Goal: Task Accomplishment & Management: Use online tool/utility

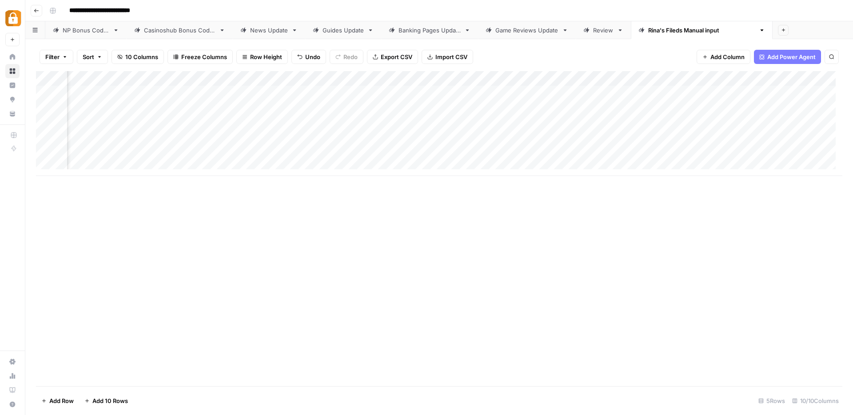
scroll to position [0, 302]
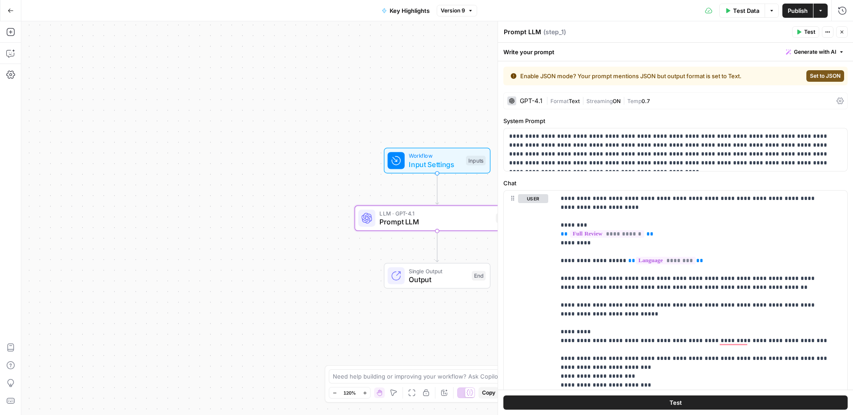
scroll to position [187, 0]
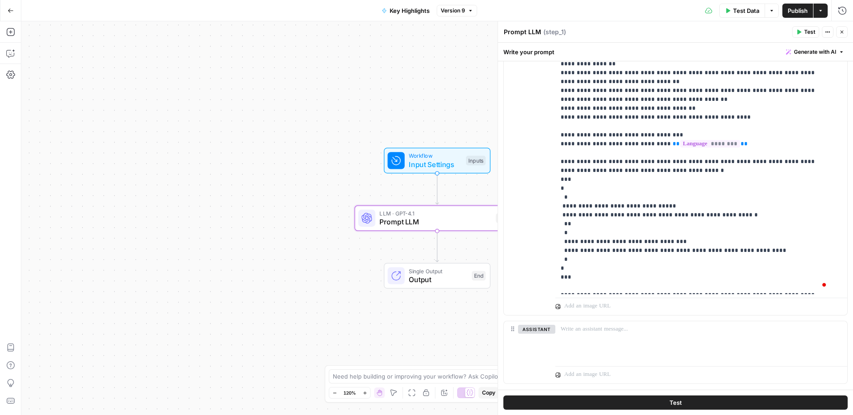
click at [12, 12] on icon "button" at bounding box center [11, 11] width 6 height 6
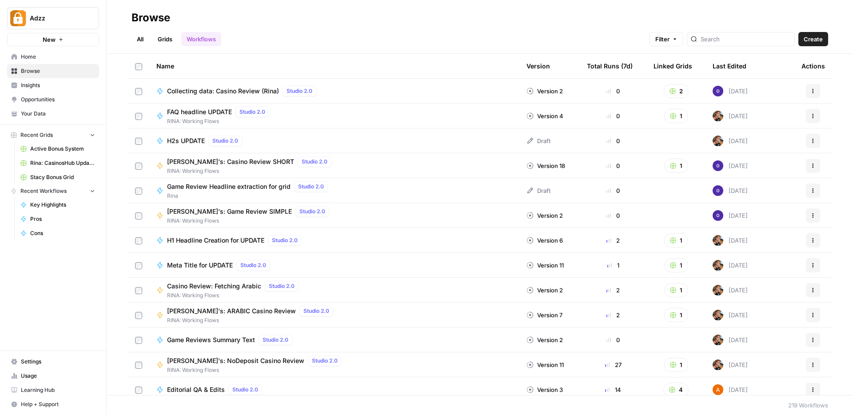
click at [57, 72] on span "Browse" at bounding box center [58, 71] width 74 height 8
click at [174, 36] on link "Grids" at bounding box center [164, 39] width 25 height 14
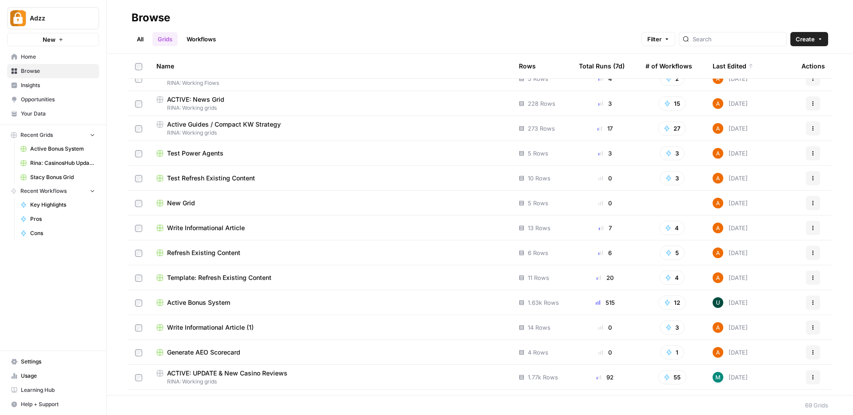
scroll to position [125, 0]
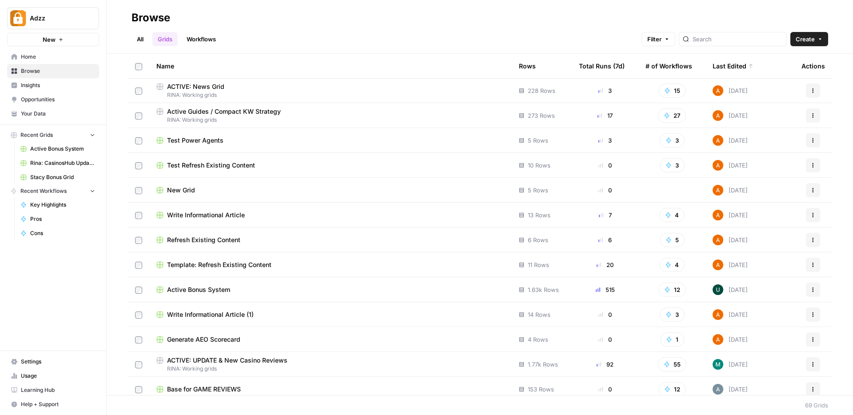
click at [286, 289] on div "Active Bonus System" at bounding box center [330, 289] width 348 height 9
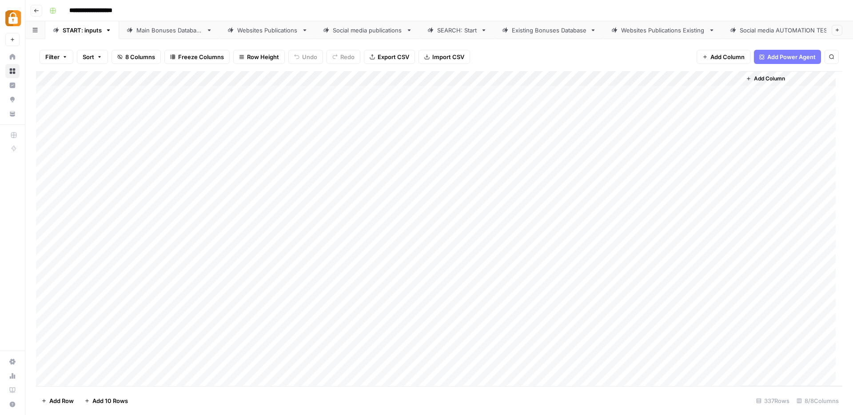
click at [551, 28] on div "Existing Bonuses Database" at bounding box center [549, 30] width 75 height 9
click at [467, 28] on div "SEARCH: Start" at bounding box center [457, 30] width 40 height 9
click at [530, 77] on div "Add Column" at bounding box center [439, 191] width 807 height 241
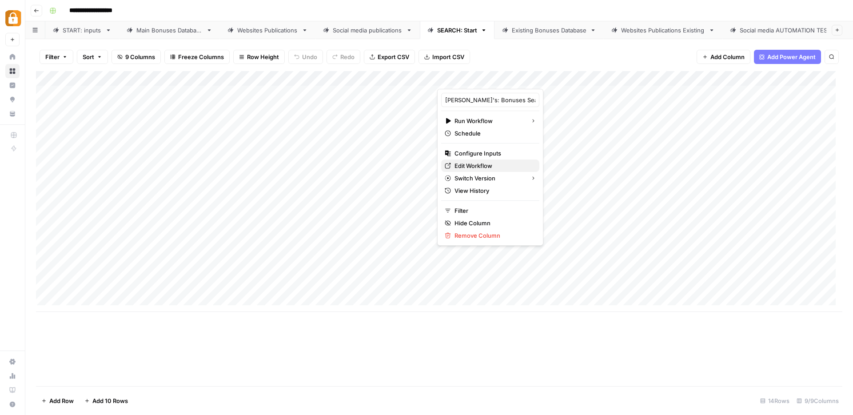
click at [495, 166] on span "Edit Workflow" at bounding box center [494, 165] width 78 height 9
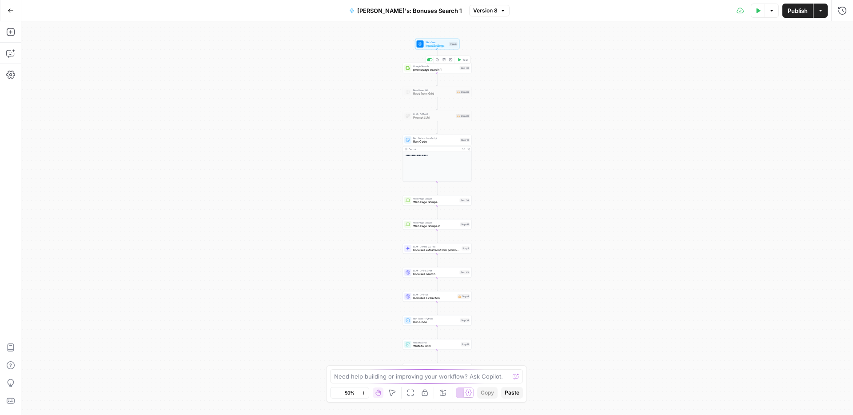
click at [415, 66] on span "Google Search" at bounding box center [435, 66] width 45 height 4
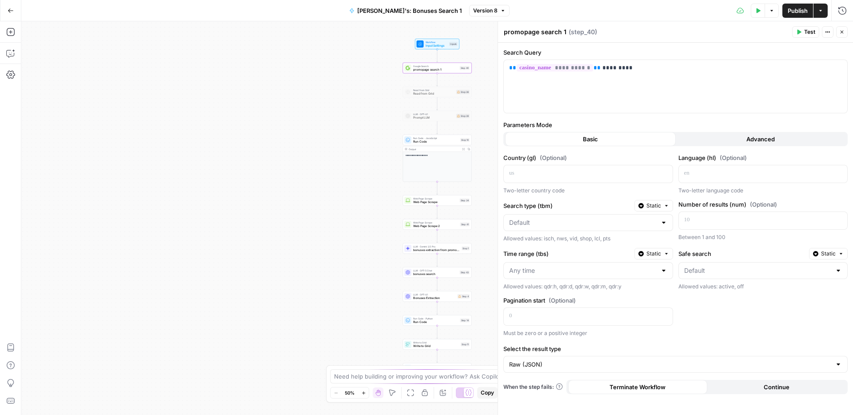
click at [427, 203] on span "Web Page Scrape" at bounding box center [435, 202] width 45 height 4
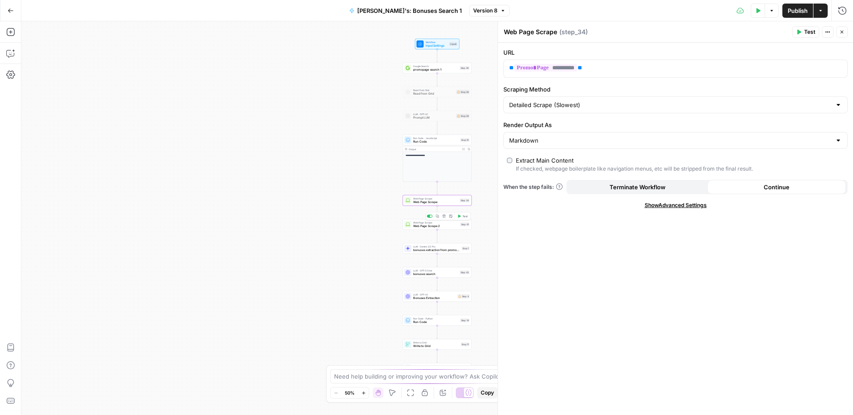
click at [437, 229] on div "Web Page Scrape Web Page Scrape 2 Step 41 Copy step Delete step Add Note Test" at bounding box center [437, 224] width 69 height 11
click at [415, 250] on span "bonuses extraction from promopage" at bounding box center [436, 250] width 47 height 4
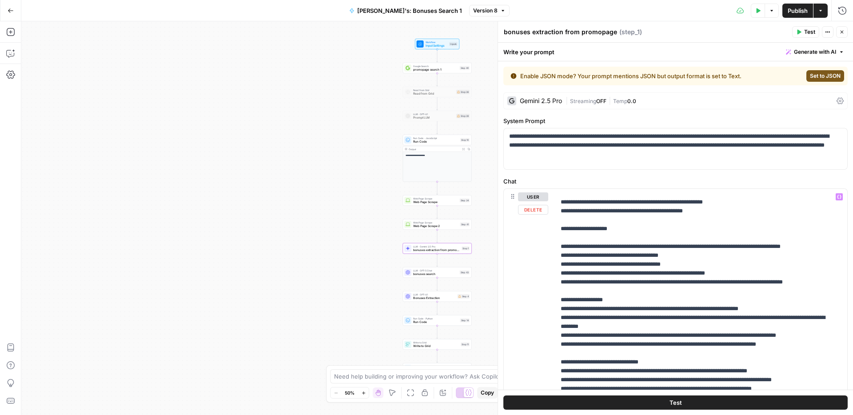
scroll to position [609, 0]
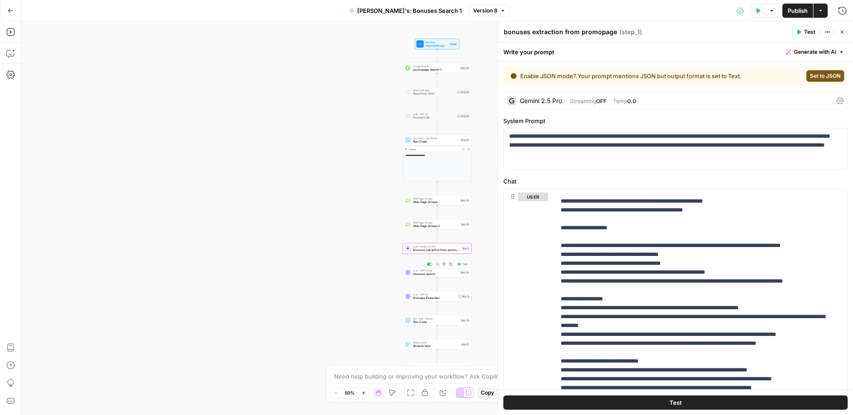
click at [434, 276] on span "bonuses search" at bounding box center [435, 274] width 45 height 4
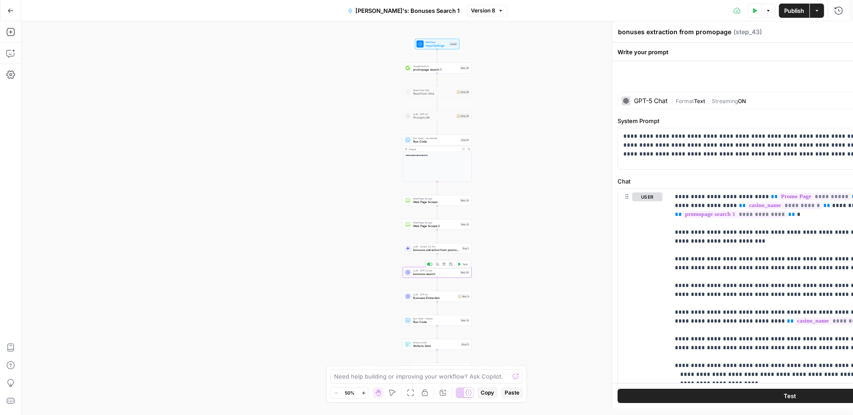
type textarea "bonuses search"
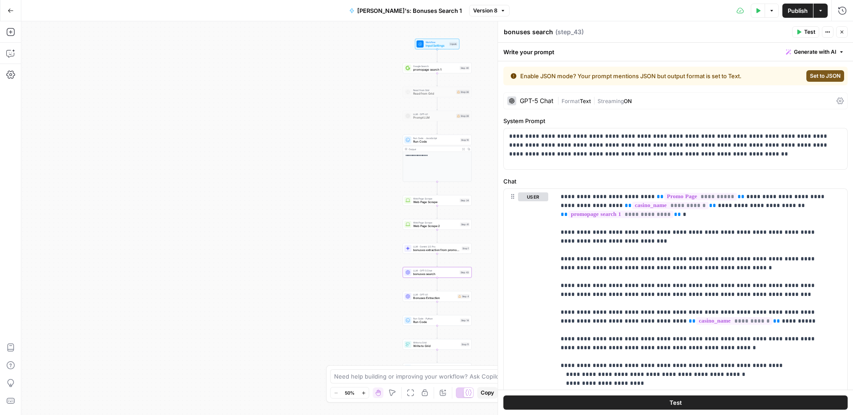
click at [842, 35] on button "Close" at bounding box center [842, 32] width 12 height 12
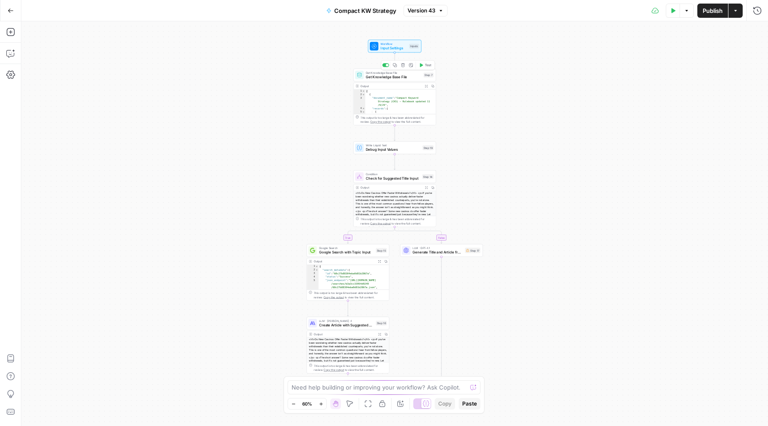
click at [383, 79] on span "Get Knowledge Base File" at bounding box center [394, 76] width 56 height 5
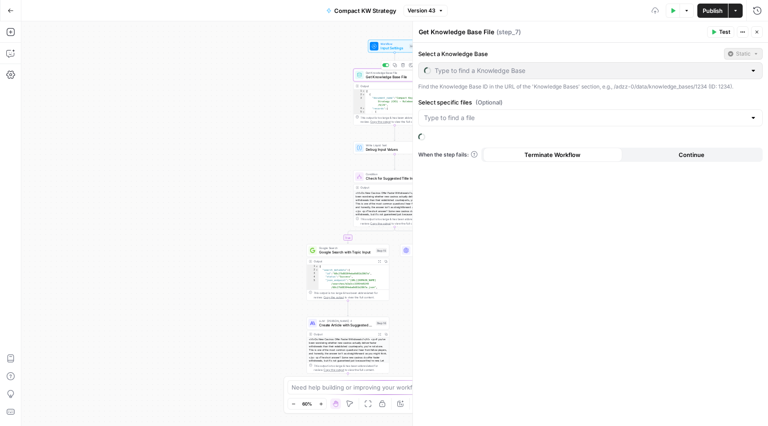
type input "Content Strategy"
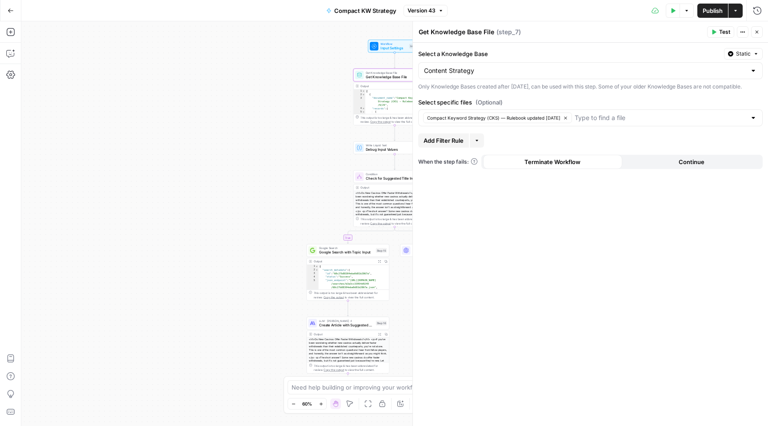
click at [476, 141] on icon "button" at bounding box center [476, 140] width 3 height 1
click at [240, 109] on div "true false Workflow Input Settings Inputs Get Knowledge Base File Get Knowledge…" at bounding box center [394, 223] width 747 height 404
click at [11, 9] on icon "button" at bounding box center [11, 11] width 6 height 6
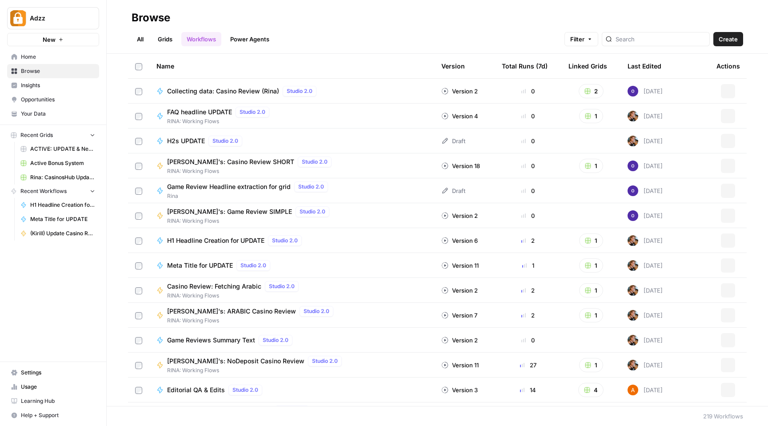
click at [47, 42] on span "New" at bounding box center [49, 39] width 13 height 9
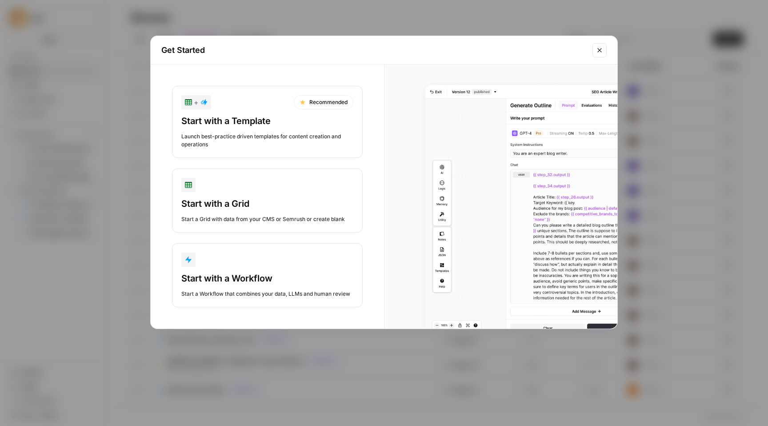
click at [273, 279] on div "Start with a Workflow" at bounding box center [267, 278] width 172 height 12
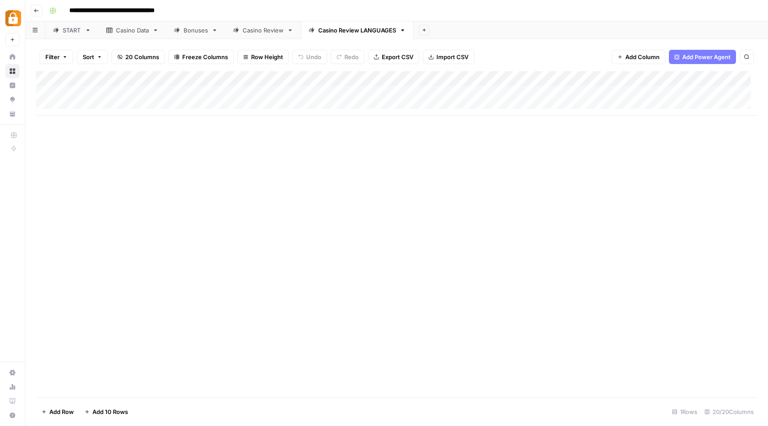
click at [262, 31] on div "Casino Review" at bounding box center [263, 30] width 41 height 9
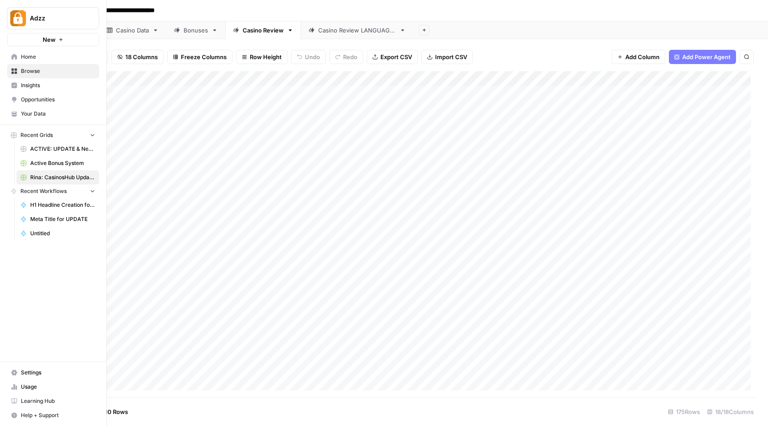
click at [12, 72] on icon at bounding box center [15, 71] width 6 height 6
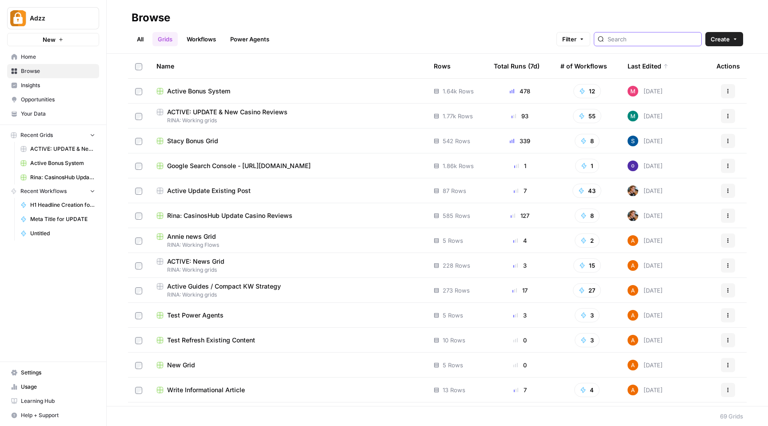
click at [663, 36] on input "search" at bounding box center [652, 39] width 90 height 9
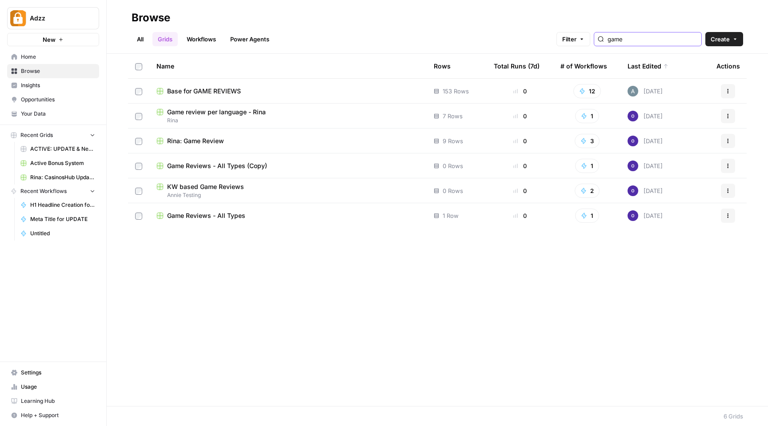
type input "game"
click at [307, 88] on div "Base for GAME REVIEWS" at bounding box center [287, 91] width 263 height 9
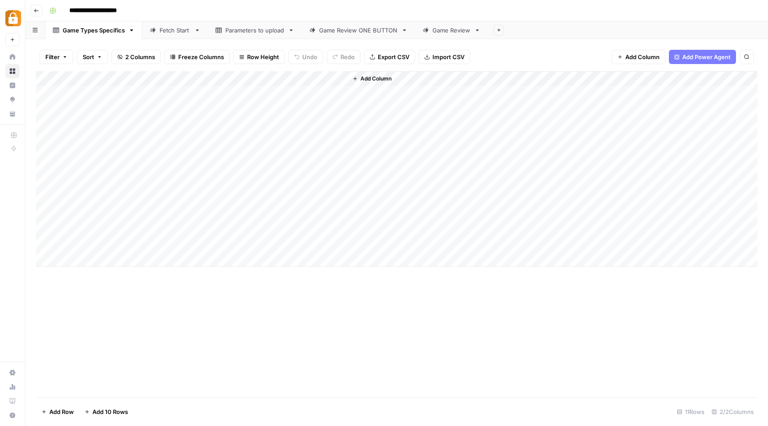
click at [449, 32] on div "Game Review" at bounding box center [451, 30] width 38 height 9
drag, startPoint x: 614, startPoint y: 76, endPoint x: 655, endPoint y: 80, distance: 40.7
click at [655, 80] on div "Add Column" at bounding box center [396, 108] width 721 height 75
click at [353, 28] on div "Game Review ONE BUTTON" at bounding box center [358, 30] width 79 height 9
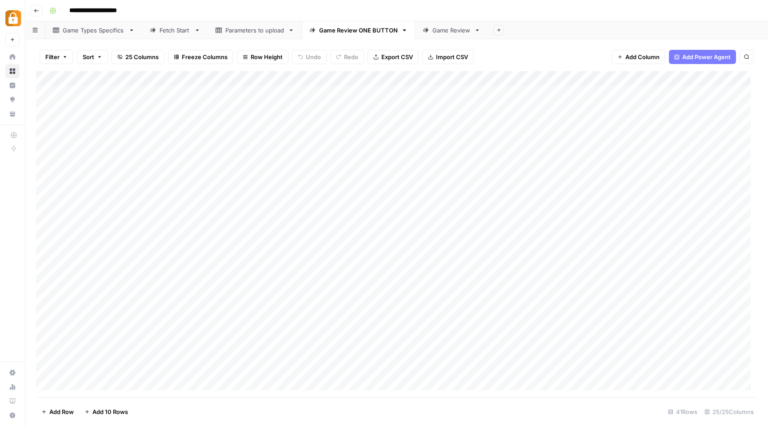
click at [714, 78] on div "Add Column" at bounding box center [396, 234] width 721 height 326
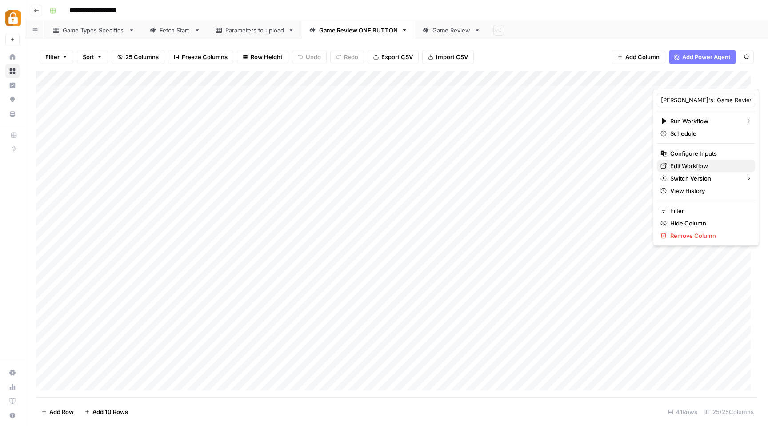
click at [693, 165] on span "Edit Workflow" at bounding box center [709, 165] width 78 height 9
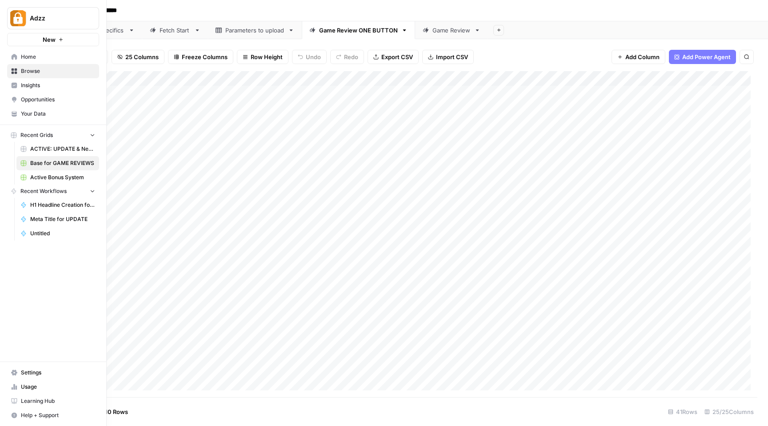
click at [42, 71] on span "Browse" at bounding box center [58, 71] width 74 height 8
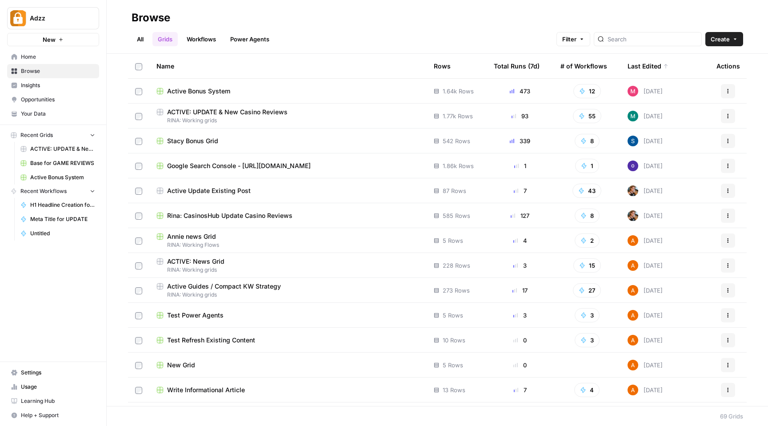
click at [212, 37] on link "Workflows" at bounding box center [201, 39] width 40 height 14
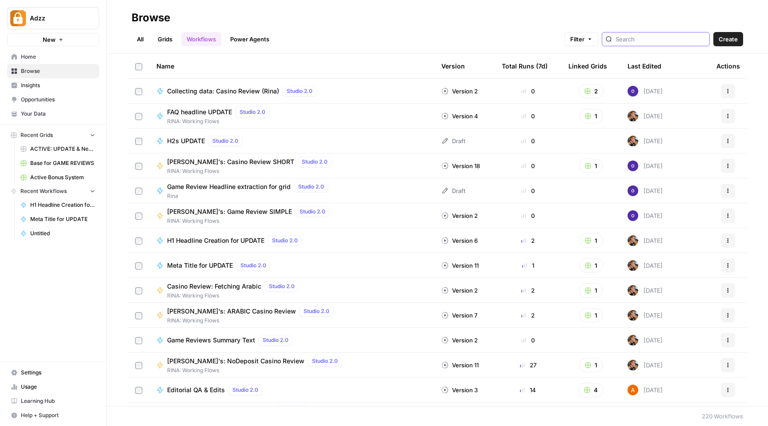
click at [649, 41] on input "search" at bounding box center [660, 39] width 90 height 9
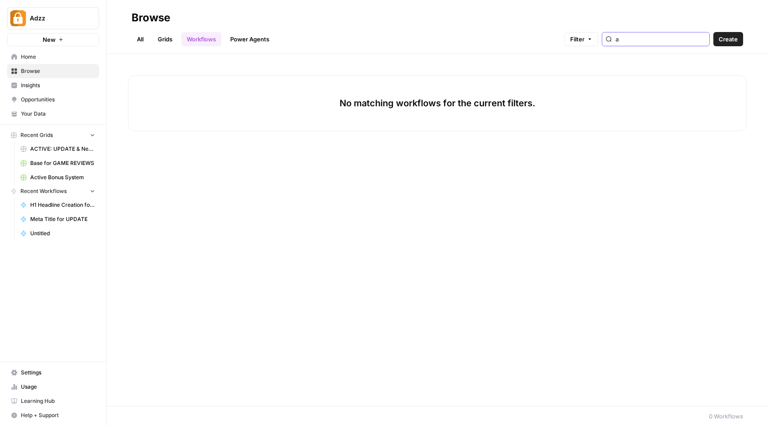
type input "a"
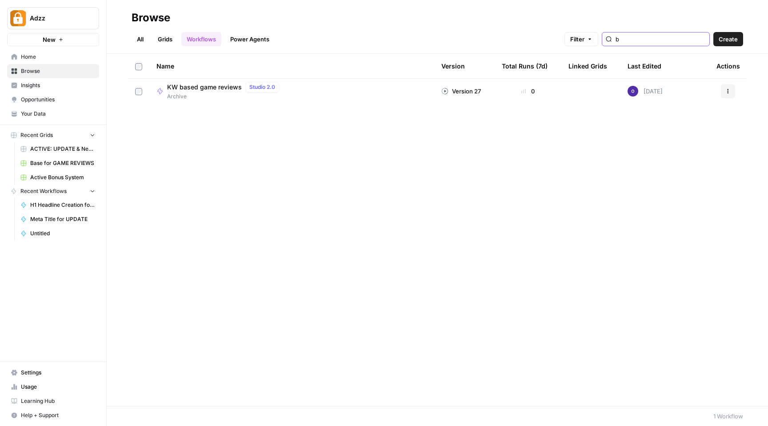
type input "b"
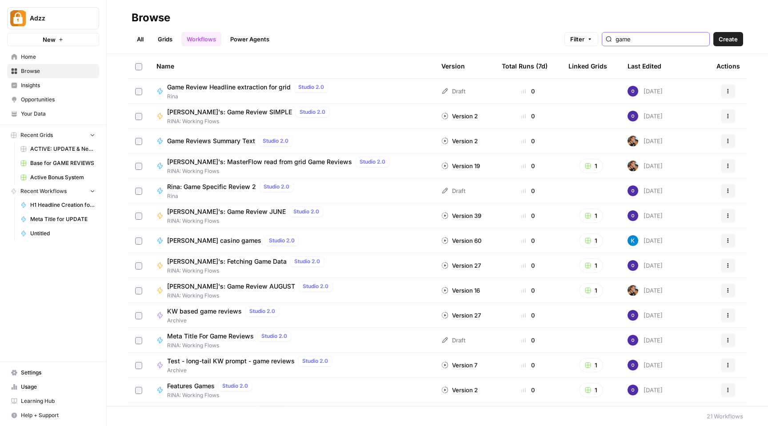
type input "game"
click at [334, 294] on div "Rina's: Game Review AUGUST Studio 2.0 RINA: Working Flows" at bounding box center [291, 290] width 271 height 19
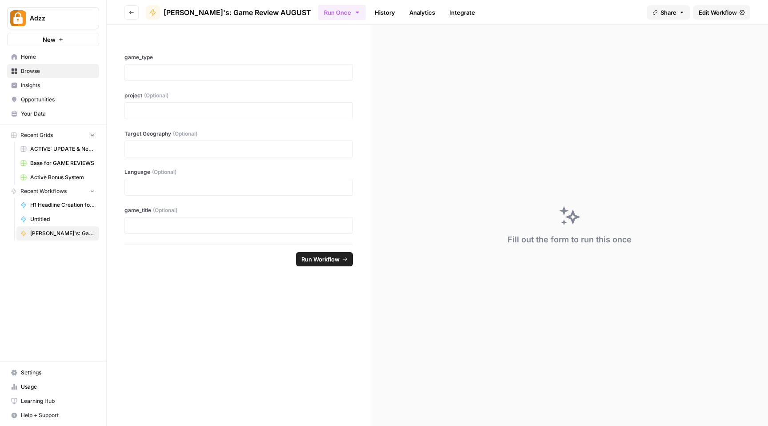
click at [713, 13] on span "Edit Workflow" at bounding box center [718, 12] width 38 height 9
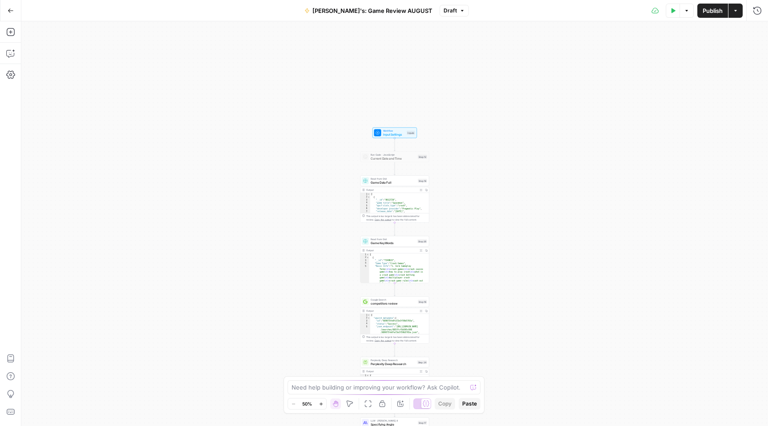
click at [321, 403] on icon "button" at bounding box center [320, 403] width 3 height 3
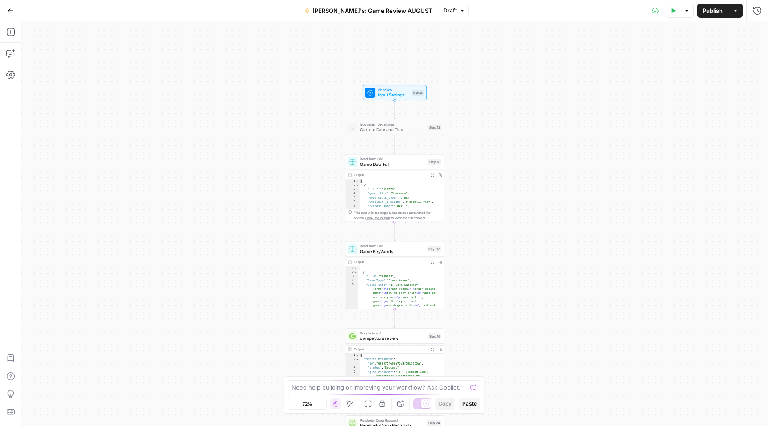
click at [321, 403] on icon "button" at bounding box center [320, 403] width 3 height 3
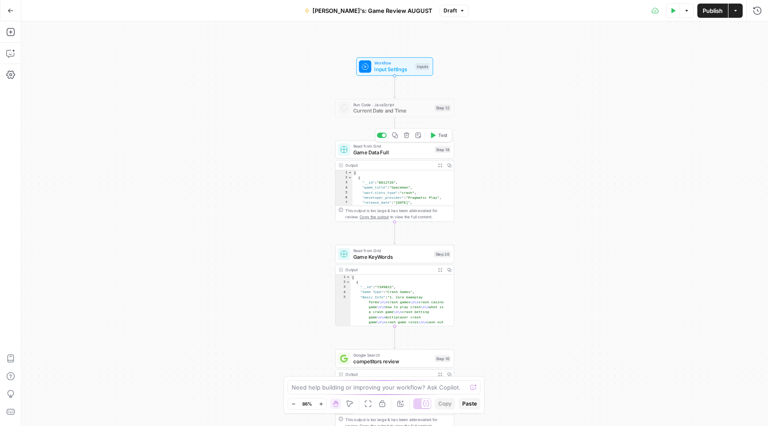
click at [392, 157] on div "Read from Grid Game Data Full Step 18 Copy step Delete step Add Note Test" at bounding box center [394, 149] width 119 height 18
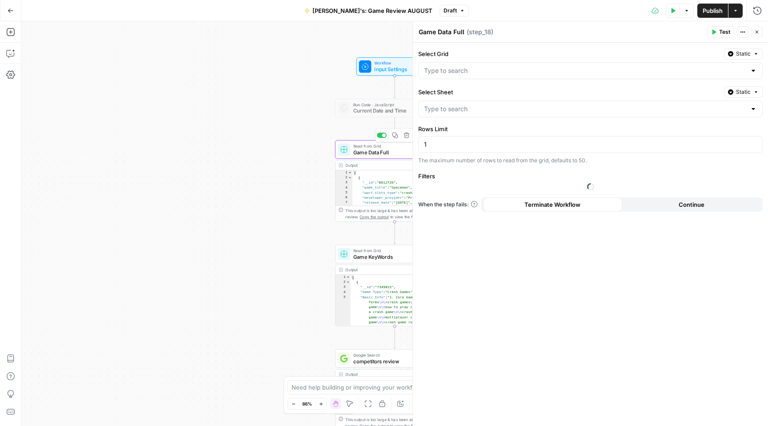
type input "Parameters to upload"
type input "Base for GAME REVIEWS"
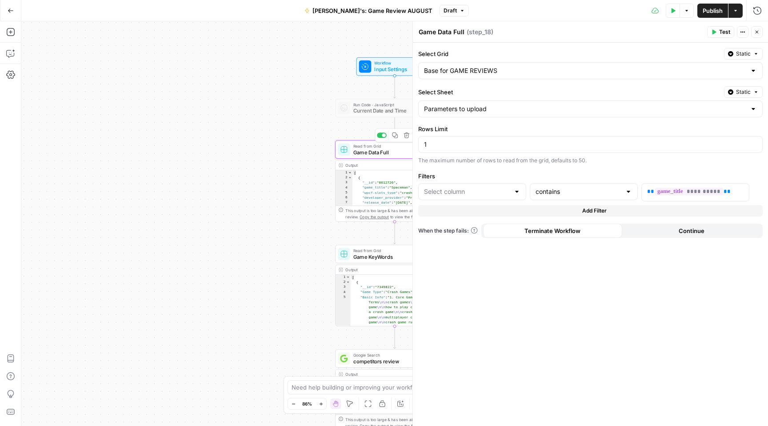
type input "game_title"
click at [11, 12] on icon "button" at bounding box center [11, 11] width 6 height 6
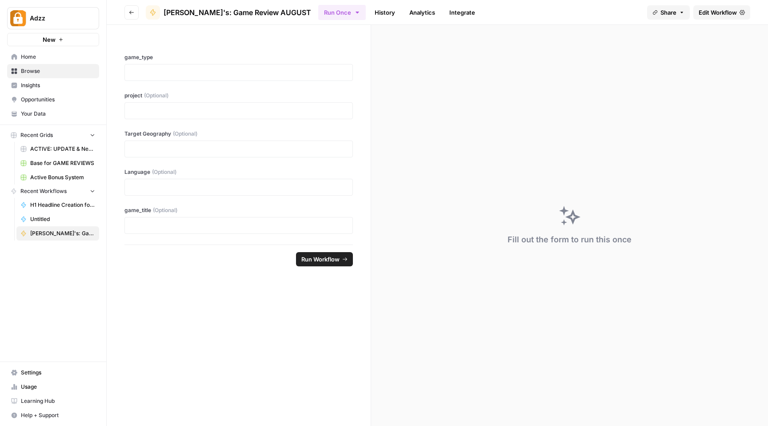
click at [134, 12] on button "Go back" at bounding box center [131, 12] width 14 height 14
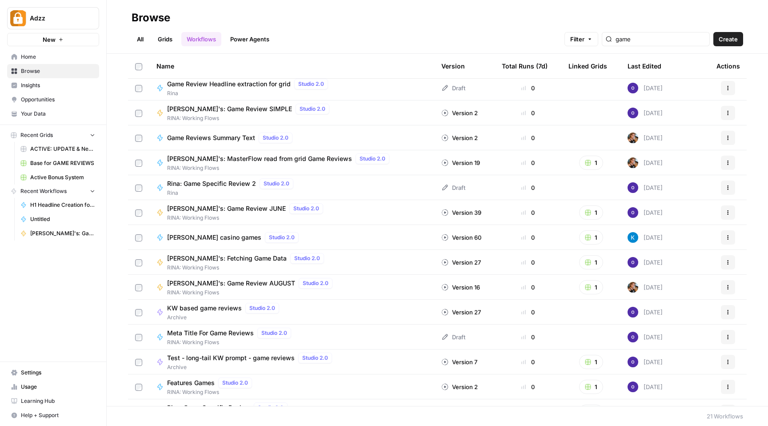
scroll to position [4, 0]
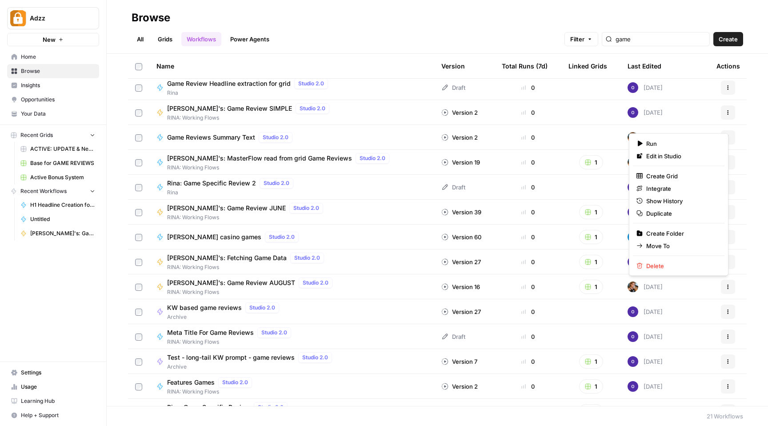
click at [725, 288] on icon "button" at bounding box center [727, 286] width 5 height 5
click at [655, 216] on span "Duplicate" at bounding box center [681, 213] width 71 height 9
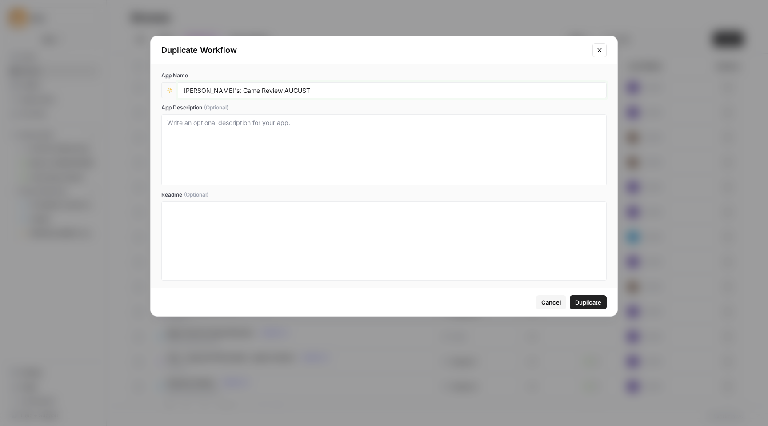
drag, startPoint x: 246, startPoint y: 91, endPoint x: 280, endPoint y: 91, distance: 34.2
click at [280, 91] on input "[PERSON_NAME]'s: Game Review AUGUST" at bounding box center [392, 90] width 417 height 8
type input "[PERSON_NAME]'s: Game Review from knowledge base"
click at [585, 304] on span "Duplicate" at bounding box center [588, 302] width 26 height 9
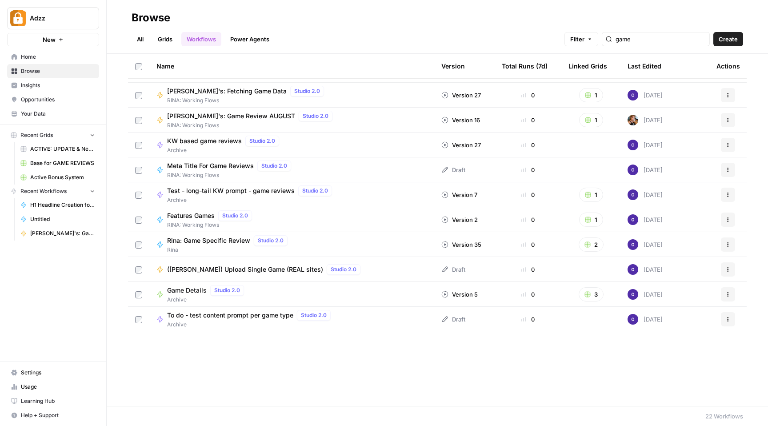
scroll to position [220, 0]
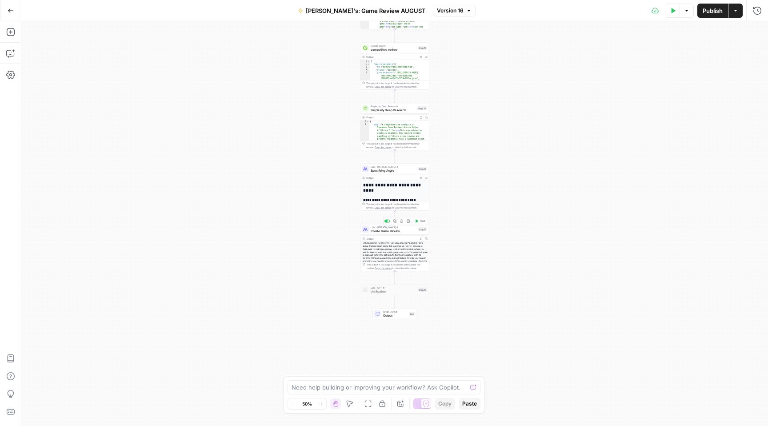
click at [385, 230] on span "Create Game Review" at bounding box center [393, 230] width 45 height 4
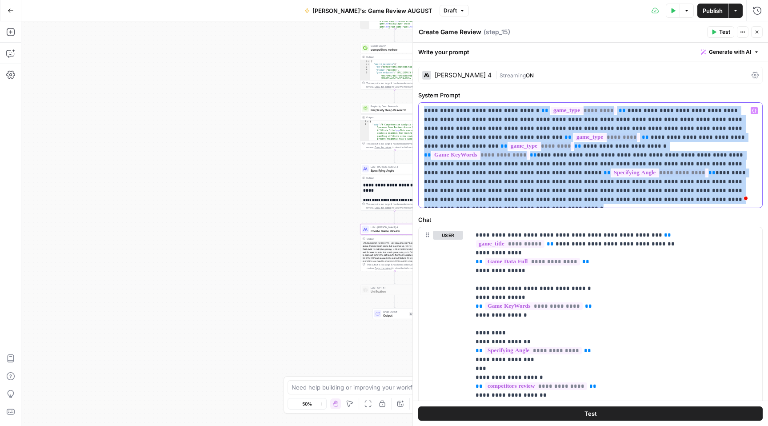
drag, startPoint x: 593, startPoint y: 200, endPoint x: 415, endPoint y: 101, distance: 204.1
click at [415, 101] on div "**********" at bounding box center [590, 223] width 356 height 404
copy p "**********"
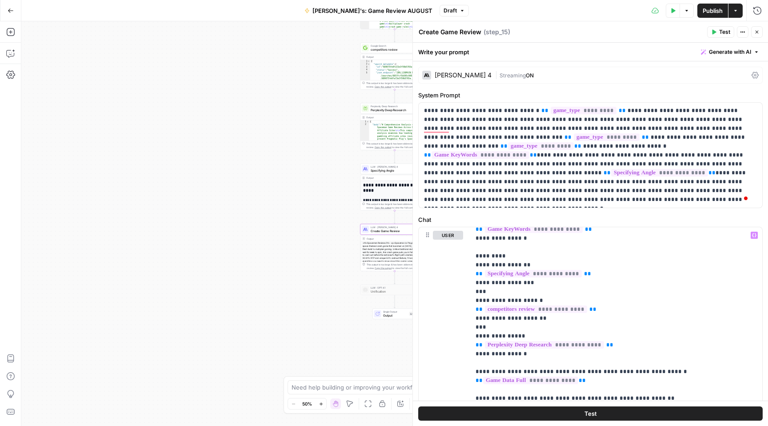
scroll to position [173, 0]
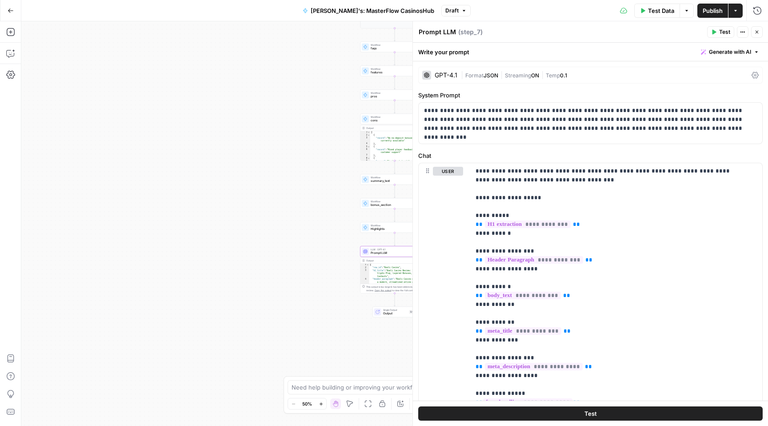
scroll to position [391, 0]
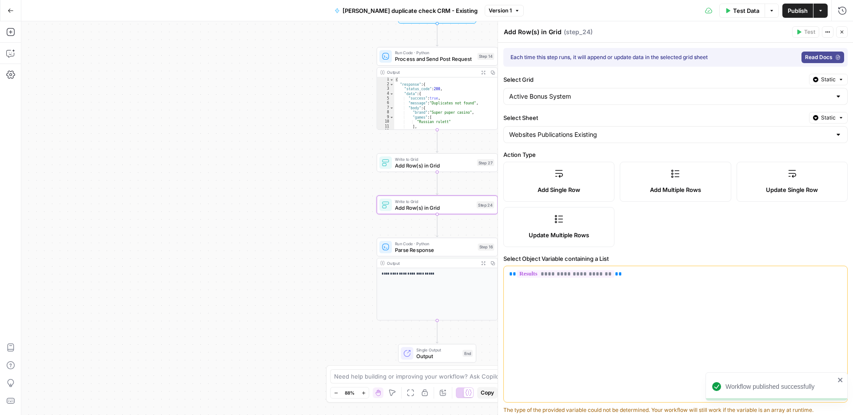
scroll to position [171, 0]
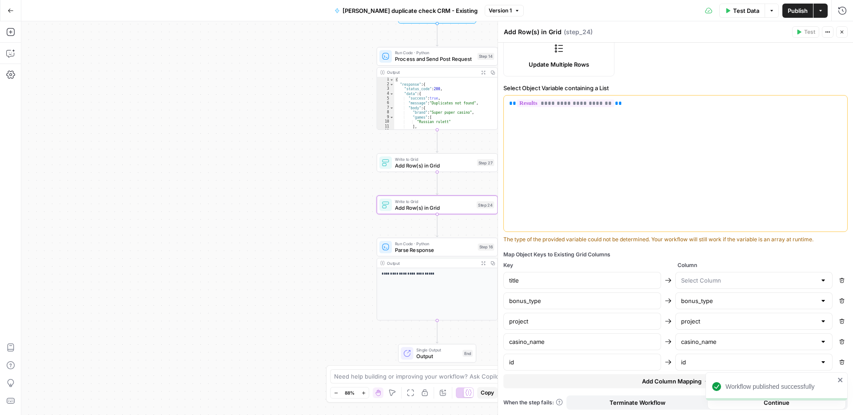
click at [12, 8] on icon "button" at bounding box center [11, 11] width 6 height 6
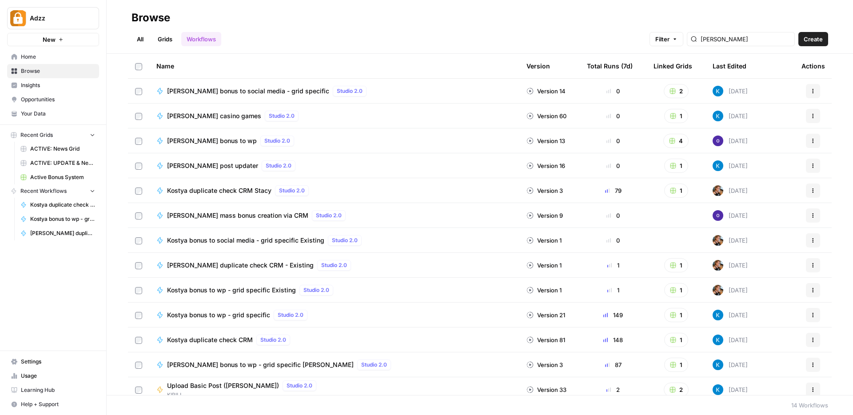
click at [166, 39] on link "Grids" at bounding box center [164, 39] width 25 height 14
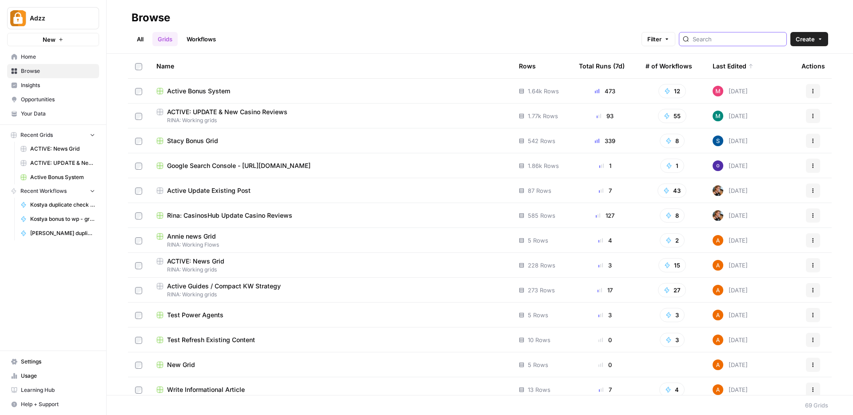
click at [751, 39] on input "search" at bounding box center [738, 39] width 90 height 9
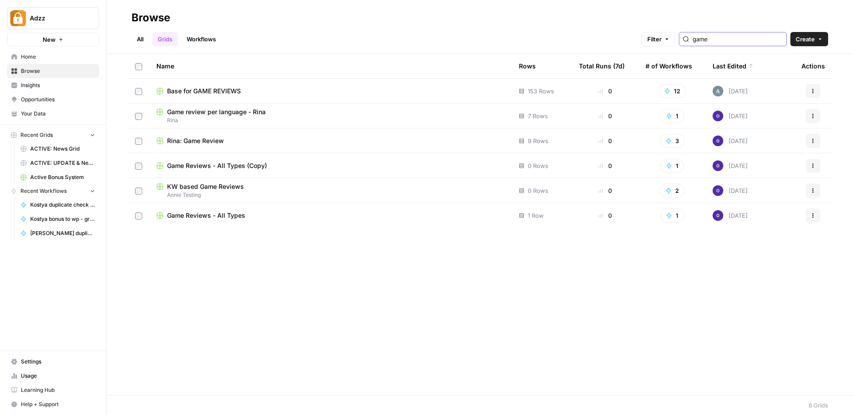
type input "game"
click at [301, 88] on div "Base for GAME REVIEWS" at bounding box center [330, 91] width 348 height 9
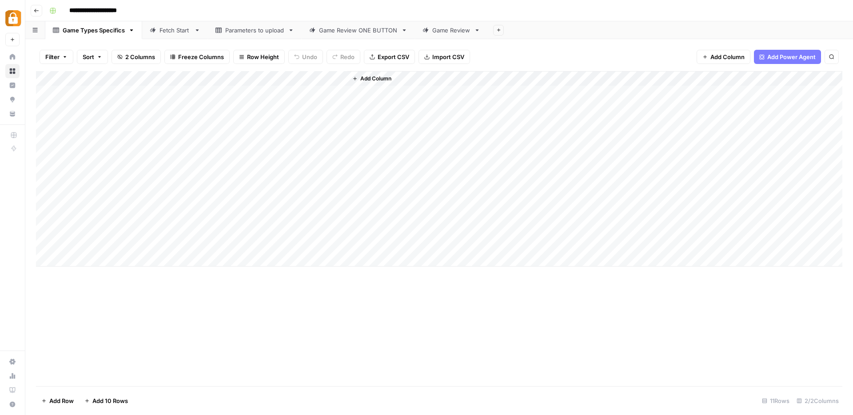
click at [176, 32] on div "Fetch Start" at bounding box center [175, 30] width 31 height 9
click at [235, 28] on div "Parameters to upload" at bounding box center [254, 30] width 59 height 9
click at [351, 31] on div "Game Review ONE BUTTON" at bounding box center [358, 30] width 79 height 9
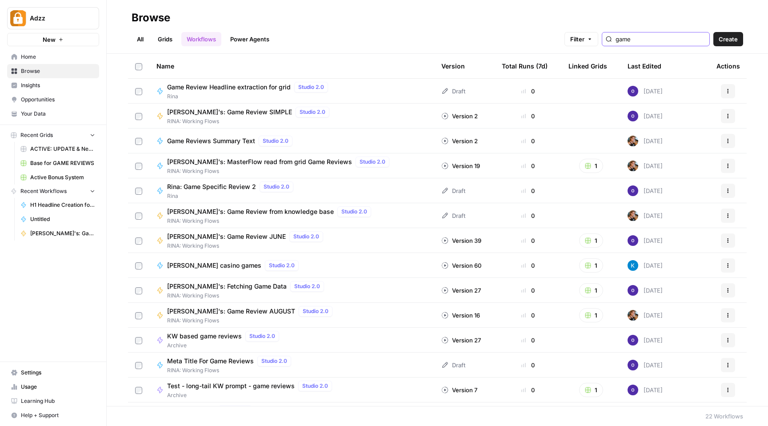
click at [661, 41] on input "game" at bounding box center [660, 39] width 90 height 9
click at [352, 216] on div "Rina's: Game Review from knowledge base Studio 2.0 RINA: Working Flows" at bounding box center [291, 215] width 271 height 19
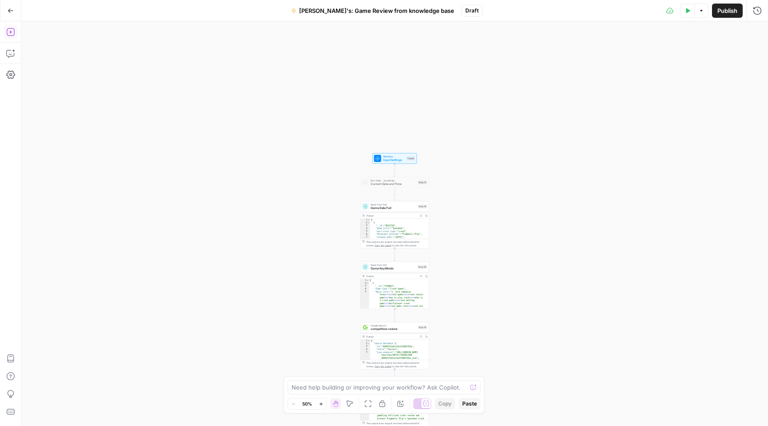
click at [12, 36] on button "Add Steps" at bounding box center [11, 32] width 14 height 14
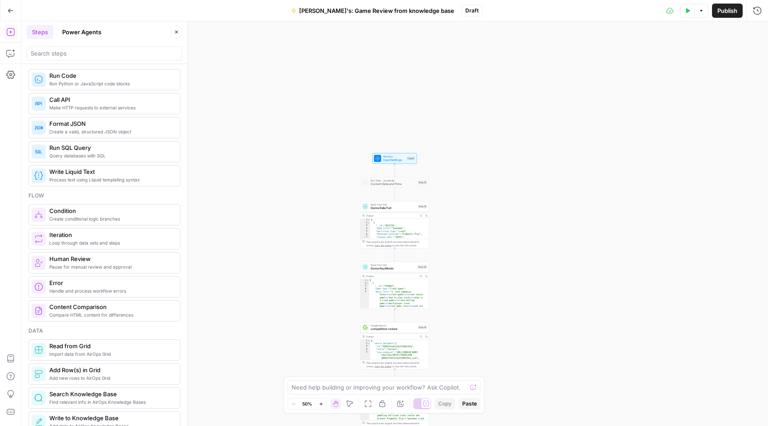
scroll to position [261, 0]
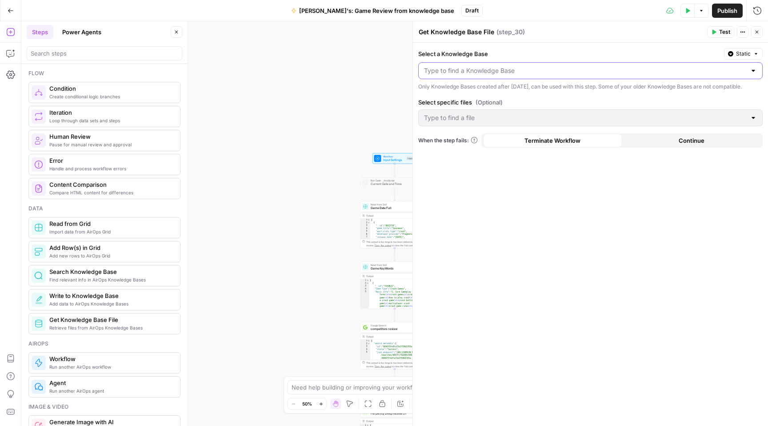
click at [690, 71] on input "Select a Knowledge Base" at bounding box center [585, 70] width 322 height 9
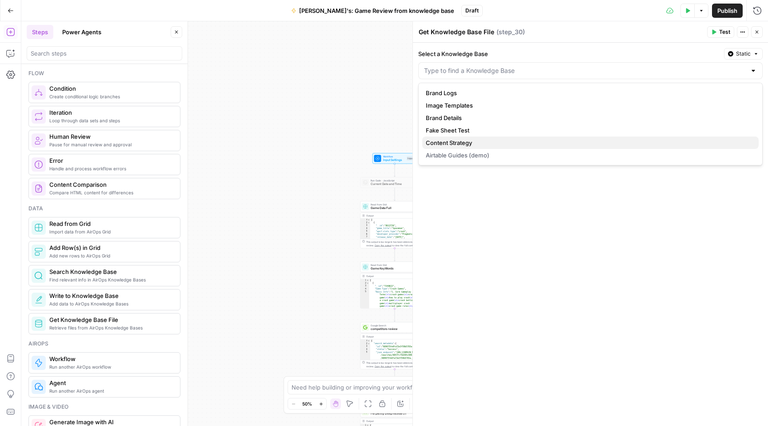
click at [469, 144] on span "Content Strategy" at bounding box center [589, 142] width 326 height 9
type input "Content Strategy"
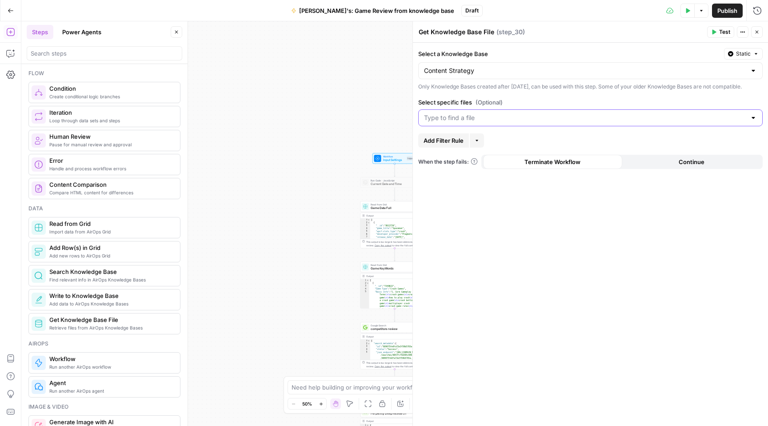
click at [475, 122] on input "Select specific files (Optional)" at bounding box center [585, 117] width 322 height 9
click at [552, 102] on div "Select a Knowledge Base Static Content Strategy Only Knowledge Bases created af…" at bounding box center [590, 234] width 355 height 383
click at [479, 143] on icon "button" at bounding box center [476, 140] width 5 height 5
click at [487, 122] on input "Select specific files (Optional)" at bounding box center [585, 117] width 322 height 9
click at [539, 91] on div "Only Knowledge Bases created after June 1st, 2024, can be used with this step. …" at bounding box center [590, 87] width 344 height 8
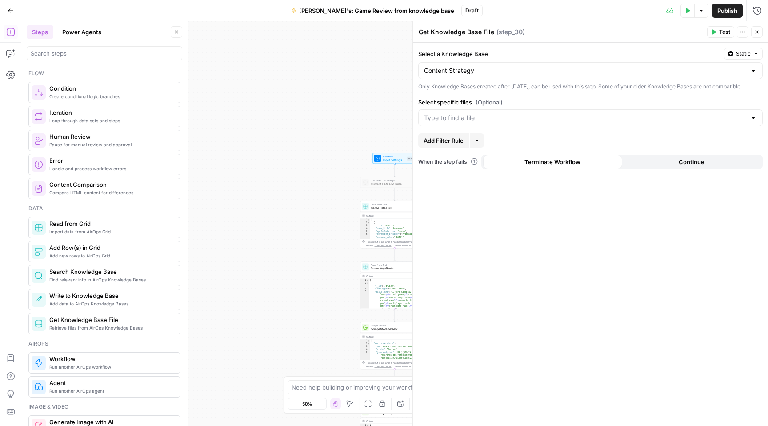
click at [436, 145] on span "Add Filter Rule" at bounding box center [443, 140] width 40 height 9
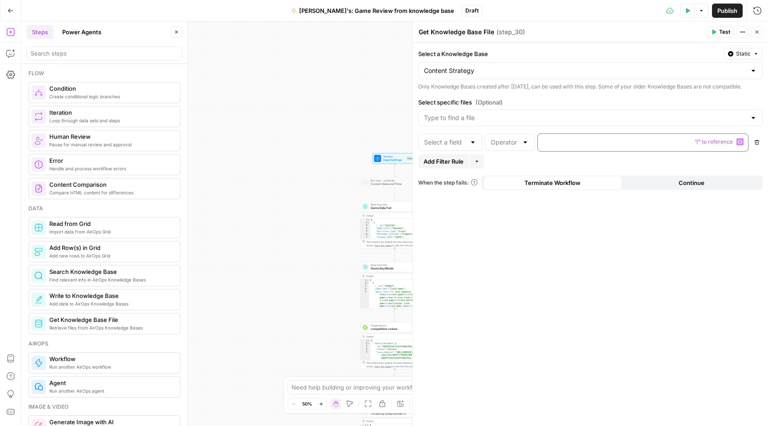
click at [742, 145] on button "Variables Menu" at bounding box center [739, 141] width 7 height 7
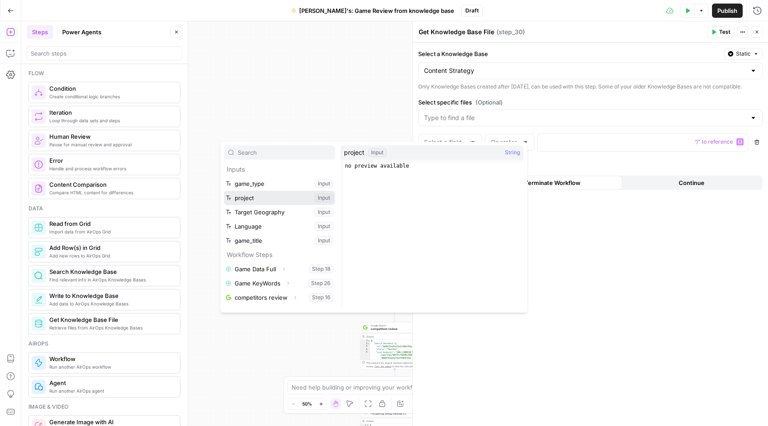
click at [280, 200] on button "Select variable project" at bounding box center [279, 198] width 111 height 14
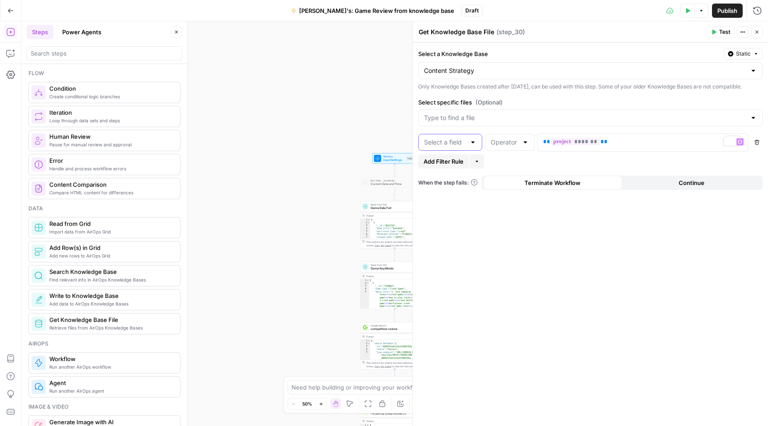
click at [464, 147] on input "text" at bounding box center [445, 142] width 42 height 9
click at [459, 147] on input "text" at bounding box center [445, 142] width 42 height 9
click at [522, 147] on div at bounding box center [525, 142] width 7 height 9
click at [508, 299] on span "contains" at bounding box center [507, 297] width 31 height 9
type input "contains"
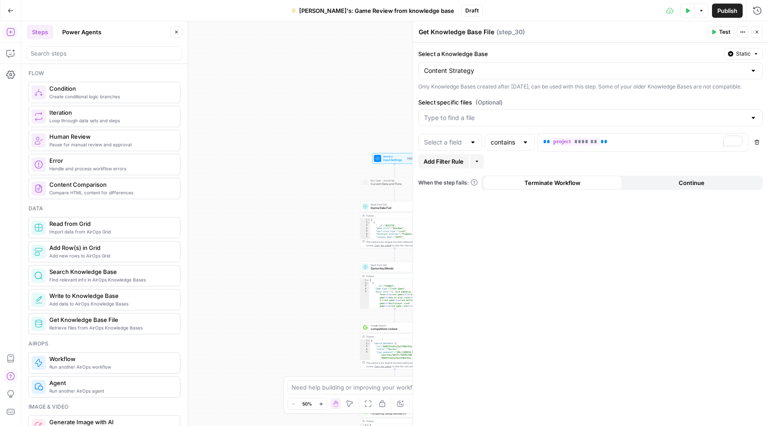
click at [10, 376] on icon "button" at bounding box center [10, 376] width 8 height 8
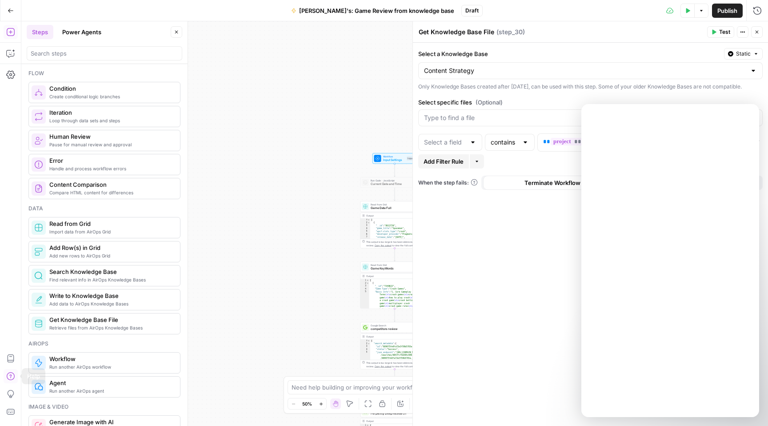
scroll to position [0, 0]
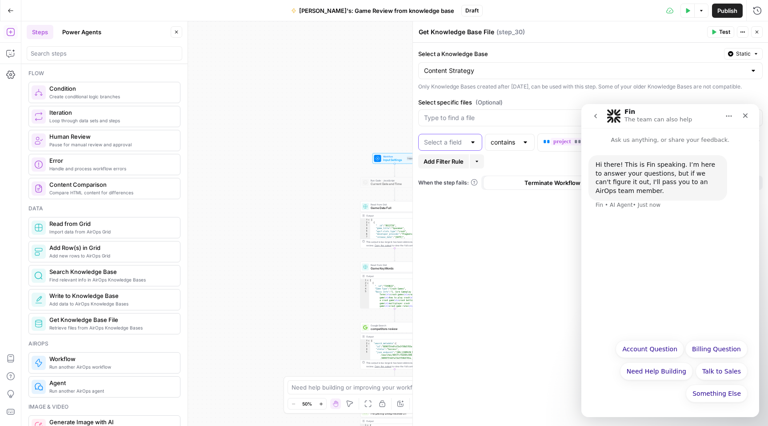
click at [458, 147] on input "text" at bounding box center [445, 142] width 42 height 9
click at [440, 200] on span "source" at bounding box center [448, 197] width 45 height 9
type input "source"
click at [743, 117] on icon "Close" at bounding box center [745, 115] width 7 height 7
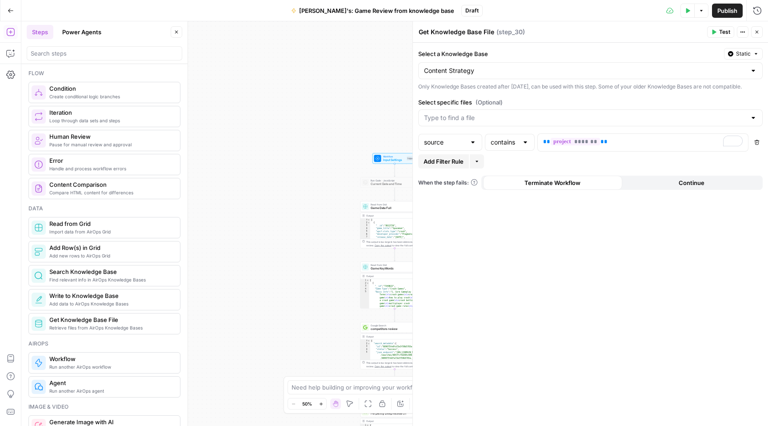
click at [756, 34] on icon "button" at bounding box center [756, 31] width 5 height 5
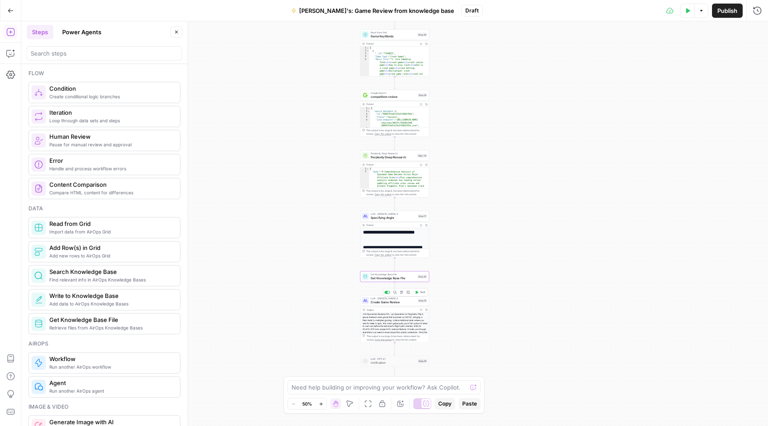
click at [391, 302] on span "Create Game Review" at bounding box center [393, 302] width 45 height 4
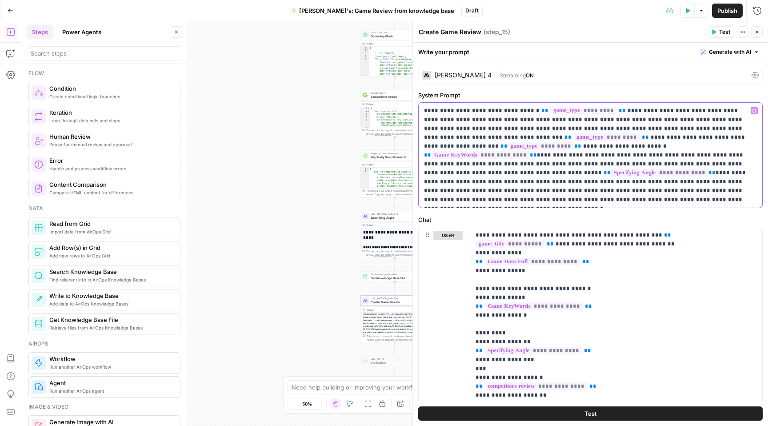
click at [492, 192] on p "**********" at bounding box center [587, 155] width 326 height 98
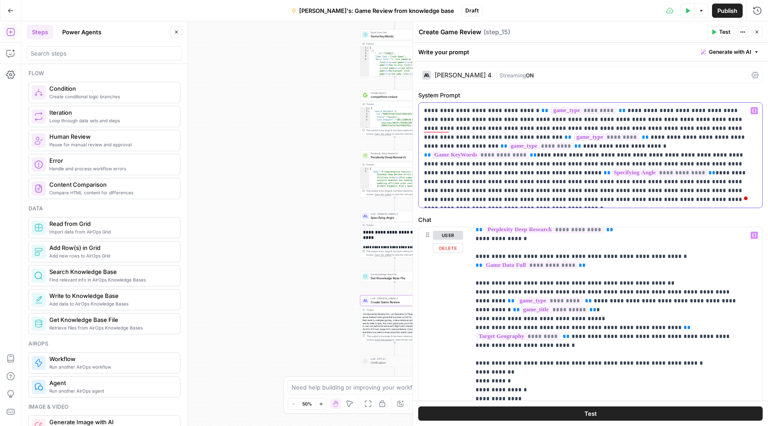
scroll to position [192, 0]
click at [752, 235] on icon "button" at bounding box center [754, 235] width 4 height 4
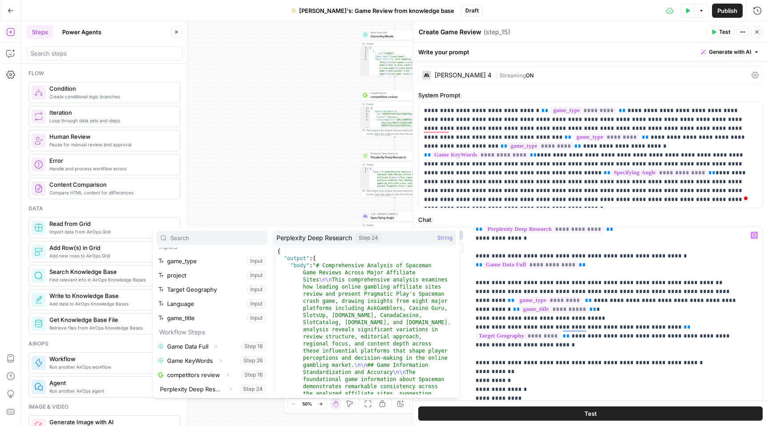
scroll to position [61, 0]
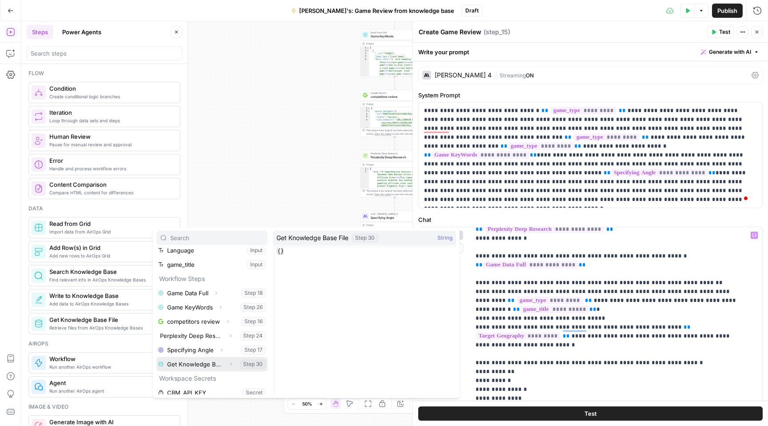
click at [228, 363] on icon "button" at bounding box center [230, 363] width 5 height 5
click at [214, 374] on button "Select variable Output" at bounding box center [216, 378] width 102 height 14
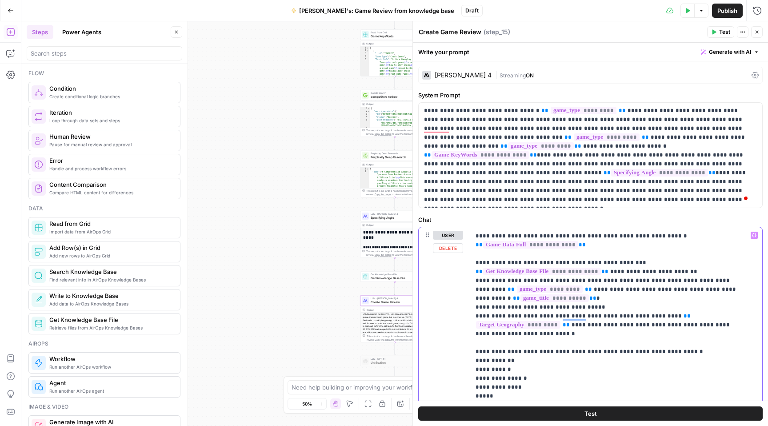
scroll to position [220, 0]
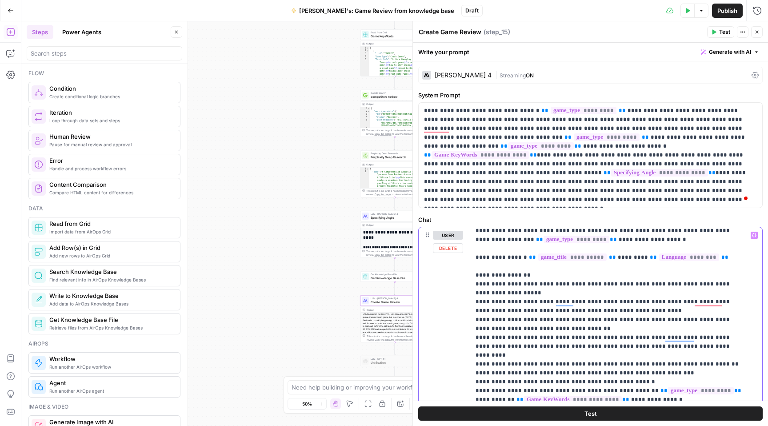
click at [474, 274] on div "**********" at bounding box center [612, 408] width 285 height 362
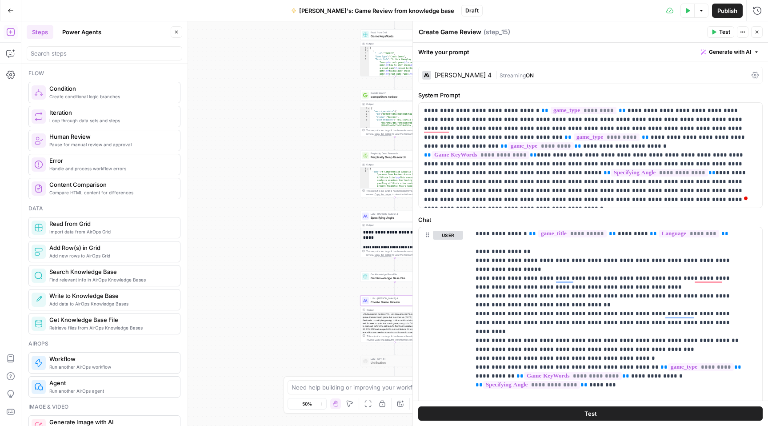
scroll to position [535, 0]
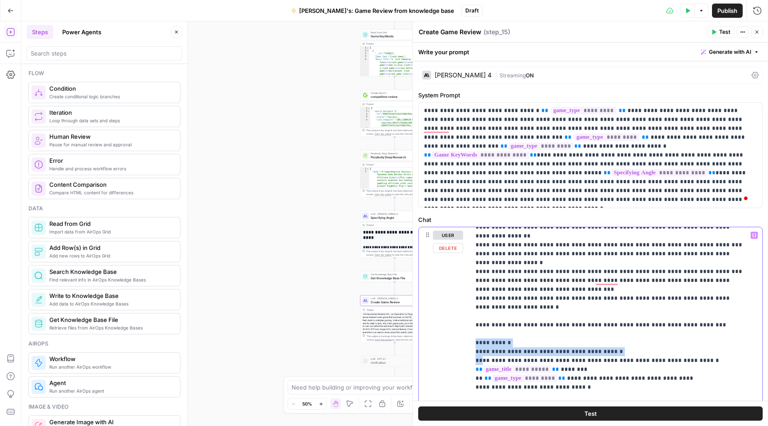
drag, startPoint x: 475, startPoint y: 325, endPoint x: 482, endPoint y: 342, distance: 18.2
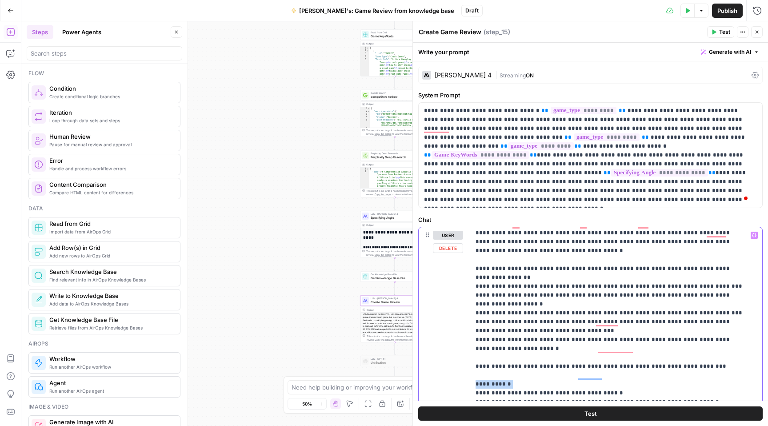
drag, startPoint x: 471, startPoint y: 365, endPoint x: 475, endPoint y: 379, distance: 14.2
click at [475, 379] on div "**********" at bounding box center [612, 408] width 285 height 362
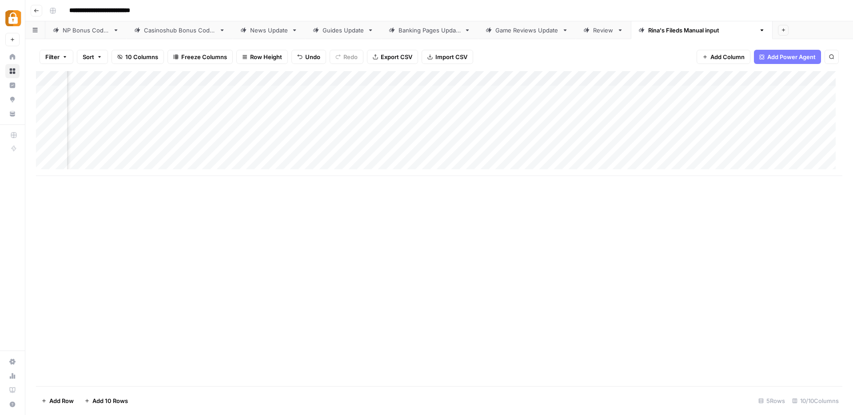
scroll to position [0, 302]
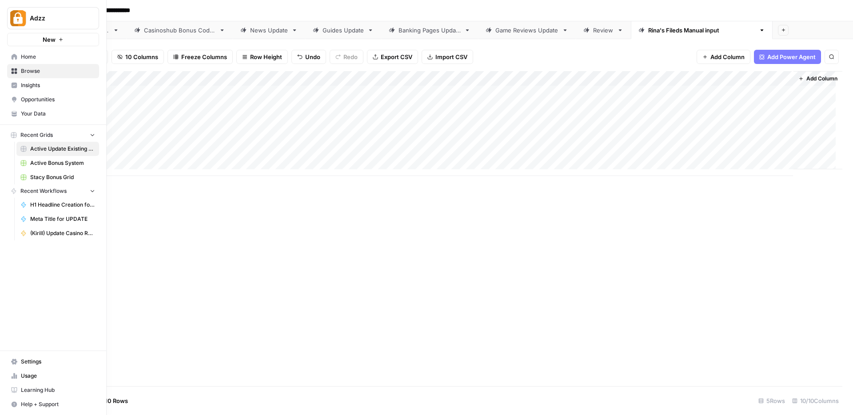
click at [17, 70] on link "Browse" at bounding box center [53, 71] width 92 height 14
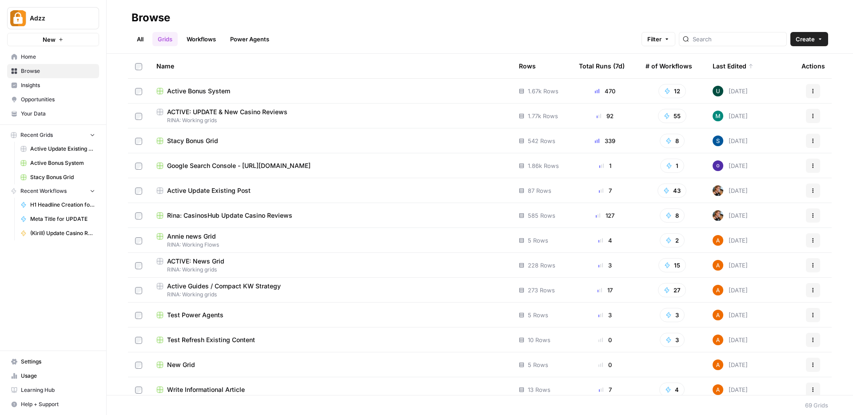
click at [201, 87] on span "Active Bonus System" at bounding box center [198, 91] width 63 height 9
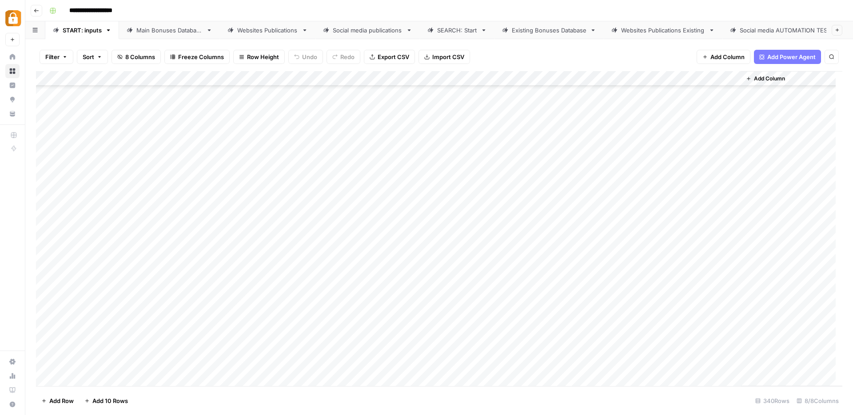
scroll to position [4851, 0]
click at [169, 26] on div "Main Bonuses Database" at bounding box center [169, 30] width 66 height 9
click at [269, 26] on div "Websites Publications" at bounding box center [267, 30] width 61 height 9
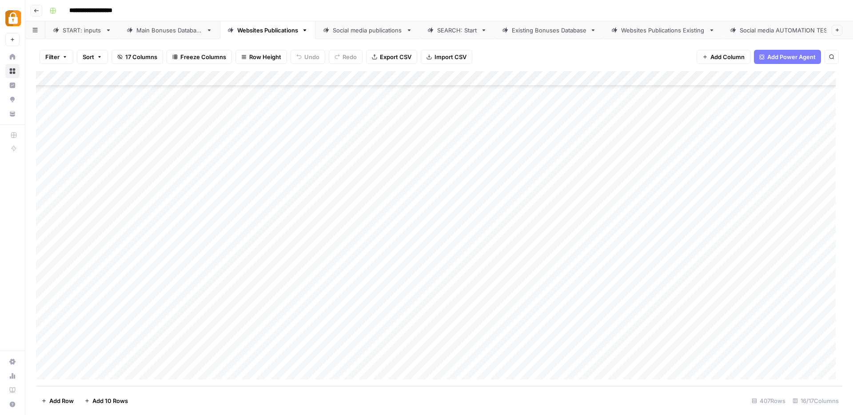
click at [168, 29] on div "Main Bonuses Database" at bounding box center [169, 30] width 66 height 9
click at [631, 342] on div "Add Column" at bounding box center [439, 228] width 807 height 315
click at [547, 342] on div "Add Column" at bounding box center [439, 228] width 807 height 315
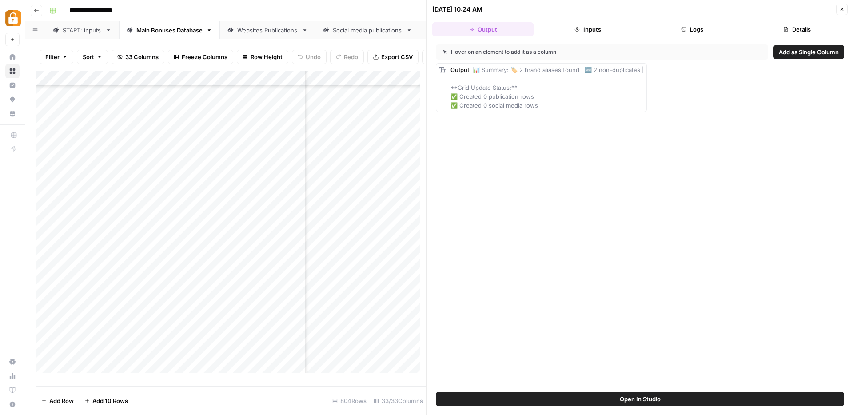
click at [700, 26] on button "Logs" at bounding box center [692, 29] width 101 height 14
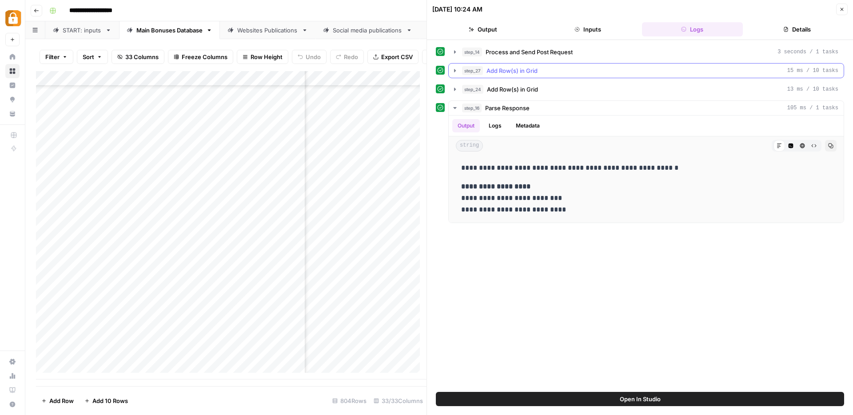
click at [454, 70] on icon "button" at bounding box center [454, 70] width 7 height 7
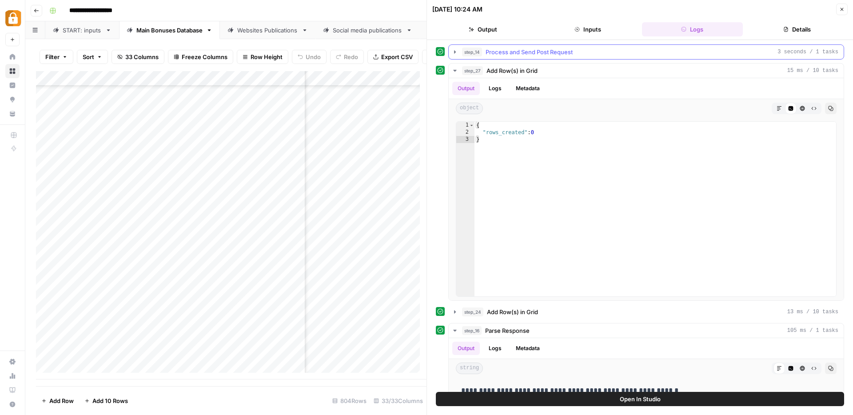
click at [454, 51] on icon "button" at bounding box center [455, 51] width 2 height 3
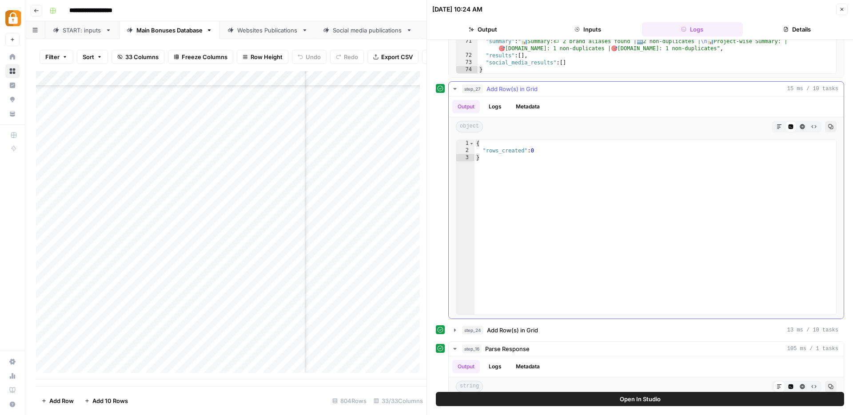
scroll to position [228, 0]
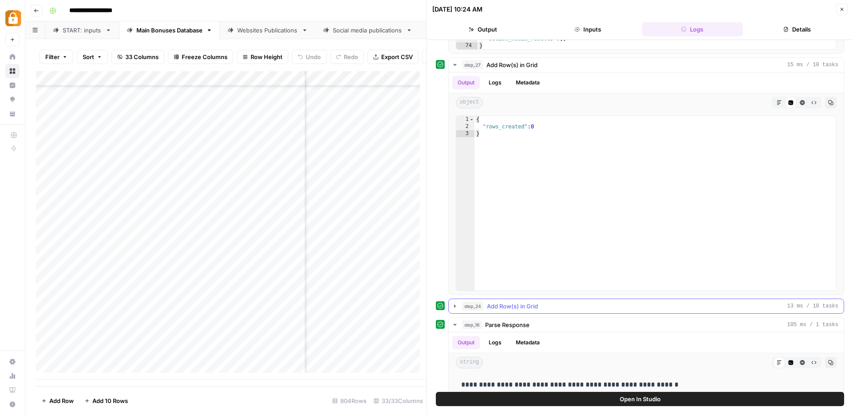
click at [455, 306] on icon "button" at bounding box center [455, 305] width 2 height 3
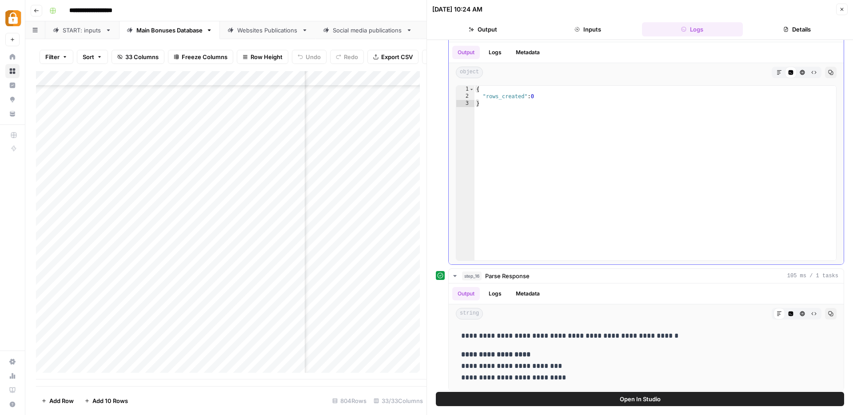
scroll to position [503, 0]
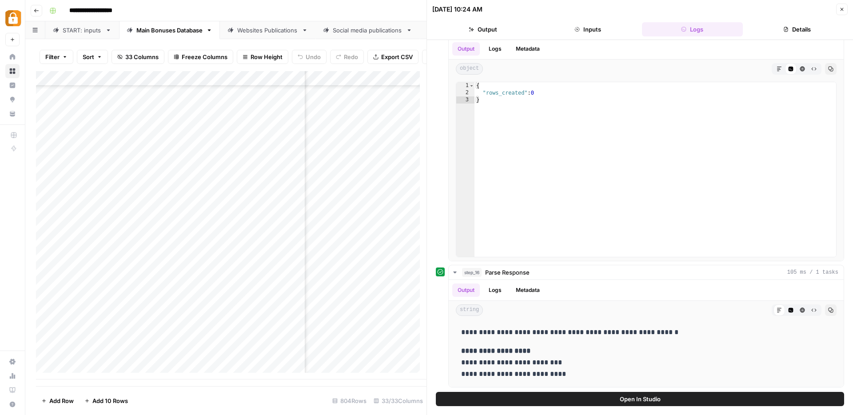
click at [846, 10] on button "Close" at bounding box center [842, 10] width 12 height 12
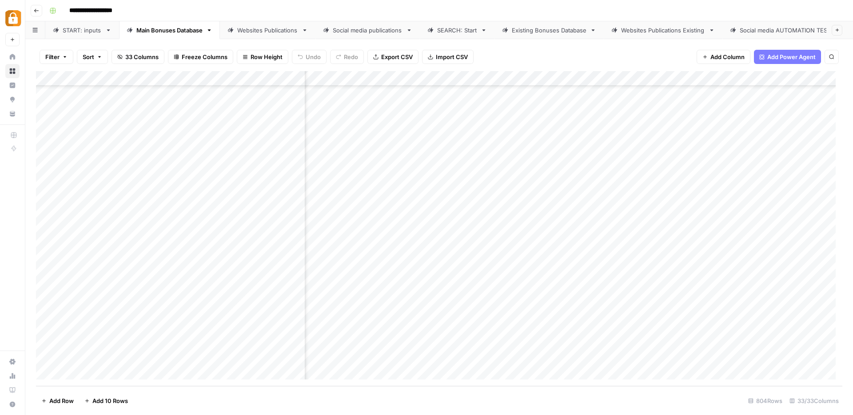
click at [628, 341] on div "Add Column" at bounding box center [439, 228] width 807 height 315
click at [629, 342] on div "Add Column" at bounding box center [439, 228] width 807 height 315
click at [594, 190] on div "Add Column" at bounding box center [439, 228] width 807 height 315
click at [627, 359] on div "Add Column" at bounding box center [439, 228] width 807 height 315
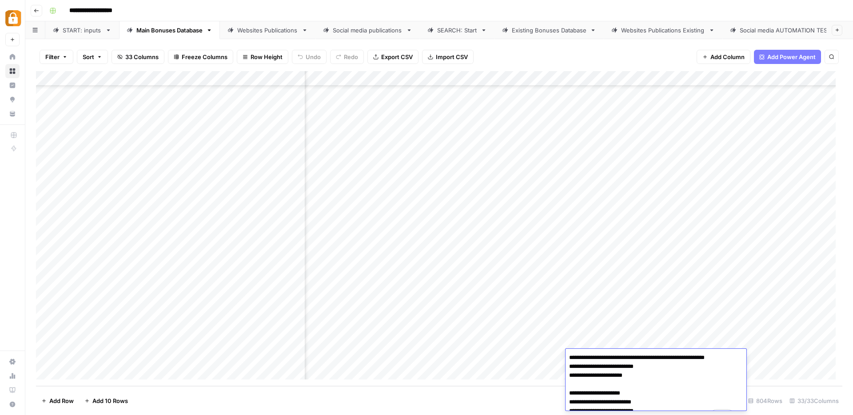
click at [658, 376] on textarea "**********" at bounding box center [653, 389] width 174 height 75
click at [343, 346] on div "Add Column" at bounding box center [439, 228] width 807 height 315
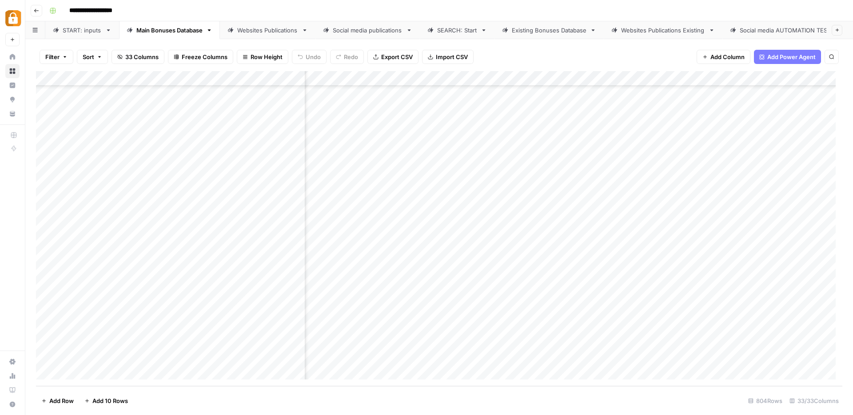
scroll to position [11868, 165]
click at [757, 343] on div "Add Column" at bounding box center [439, 228] width 807 height 315
click at [757, 358] on div "Add Column" at bounding box center [439, 228] width 807 height 315
click at [657, 339] on div "Add Column" at bounding box center [439, 228] width 807 height 315
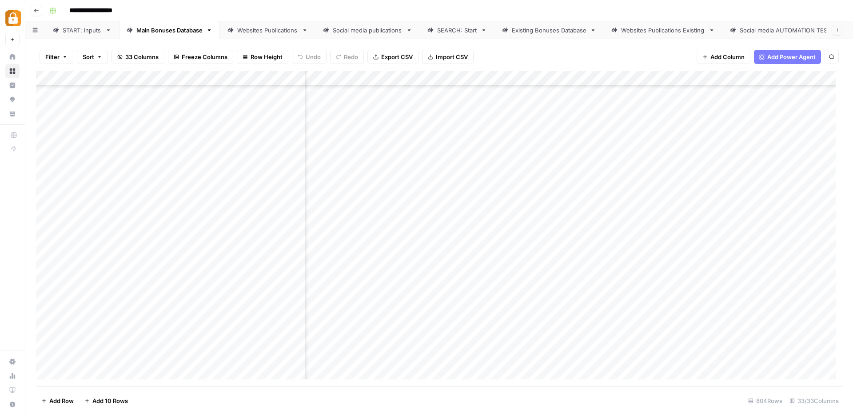
click at [657, 339] on div "Add Column" at bounding box center [439, 228] width 807 height 315
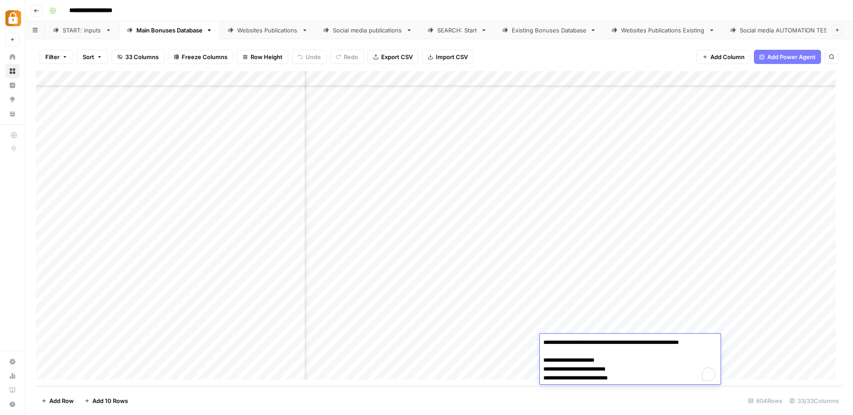
scroll to position [11868, 0]
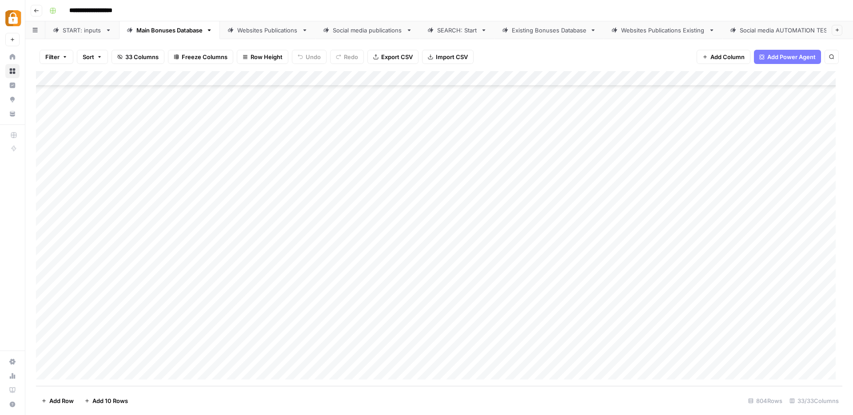
click at [257, 29] on div "Websites Publications" at bounding box center [267, 30] width 61 height 9
click at [180, 27] on div "Main Bonuses Database" at bounding box center [169, 30] width 66 height 9
click at [515, 344] on div "Add Column" at bounding box center [439, 228] width 807 height 315
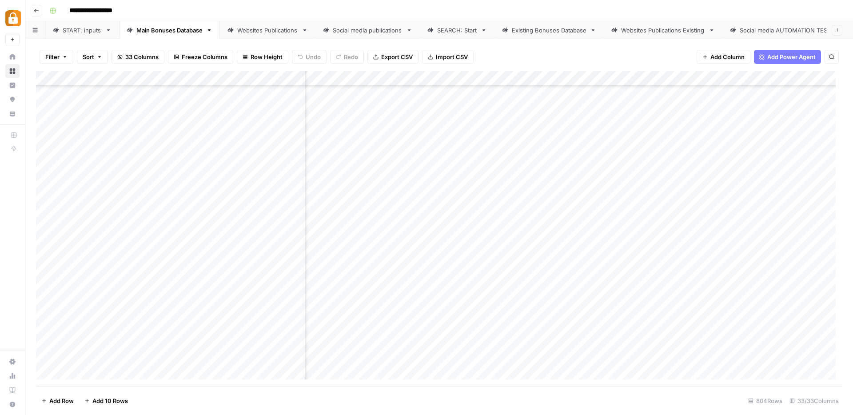
click at [515, 344] on div "Add Column" at bounding box center [439, 228] width 807 height 315
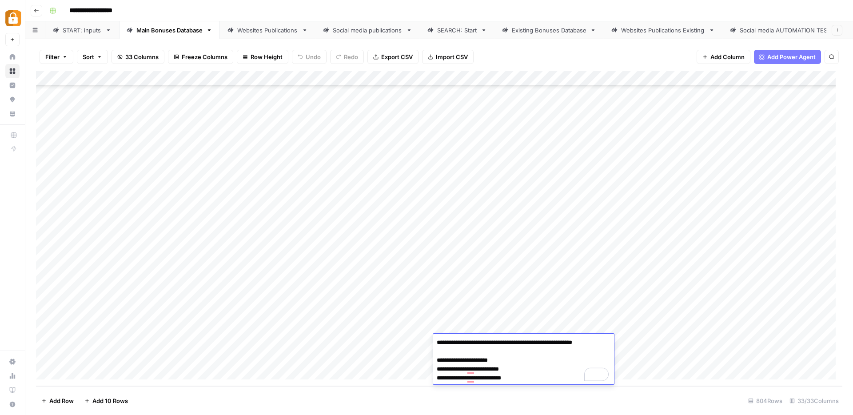
scroll to position [11868, 0]
click at [673, 347] on div "Add Column" at bounding box center [439, 228] width 807 height 315
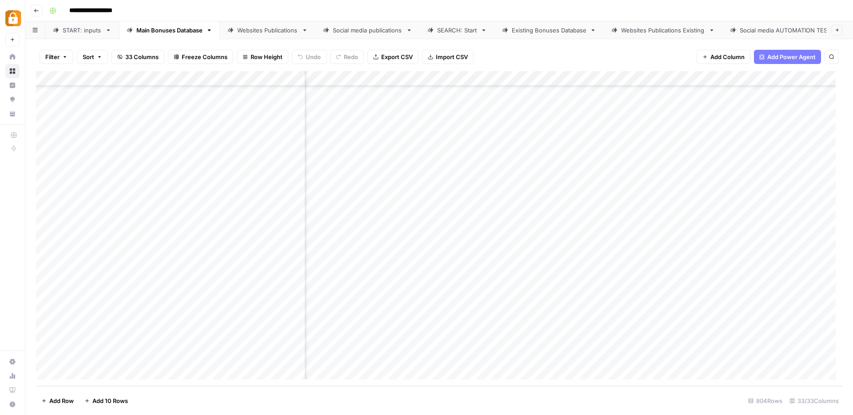
scroll to position [11868, 242]
click at [762, 328] on div "Add Column" at bounding box center [439, 228] width 807 height 315
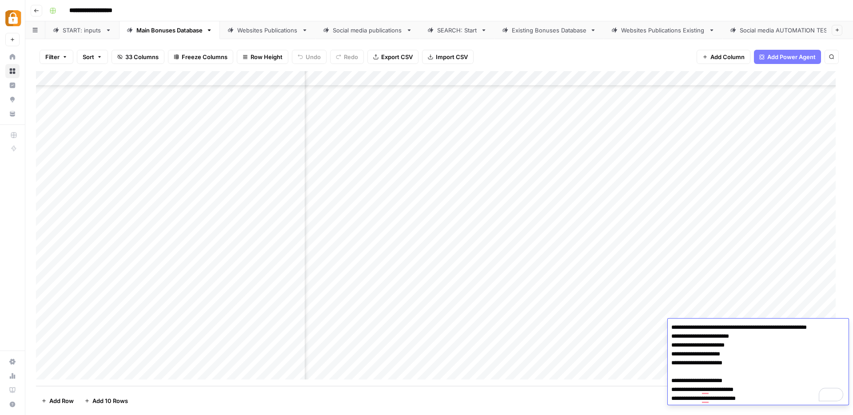
scroll to position [11868, 312]
click at [415, 342] on div "Add Column" at bounding box center [439, 228] width 807 height 315
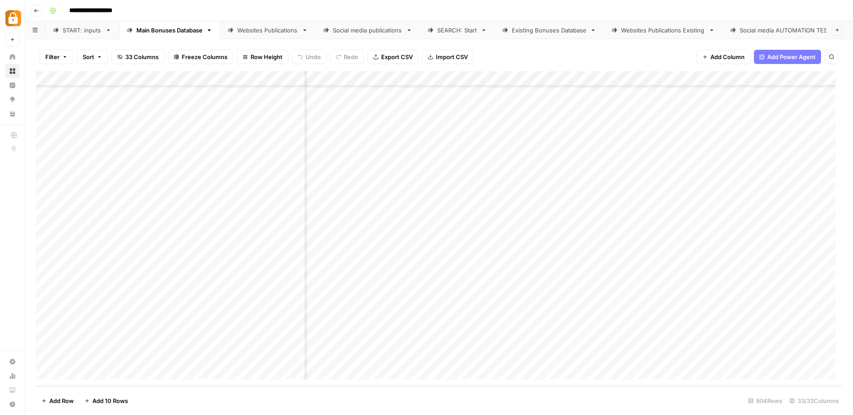
click at [709, 357] on div "Add Column" at bounding box center [439, 228] width 807 height 315
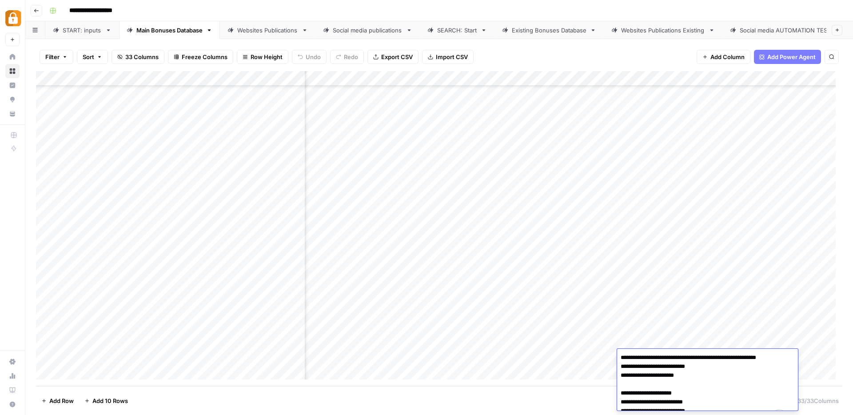
scroll to position [0, 0]
click at [700, 374] on textarea "**********" at bounding box center [704, 389] width 174 height 75
click at [695, 385] on textarea "**********" at bounding box center [704, 389] width 174 height 75
click at [463, 356] on div "Add Column" at bounding box center [439, 228] width 807 height 315
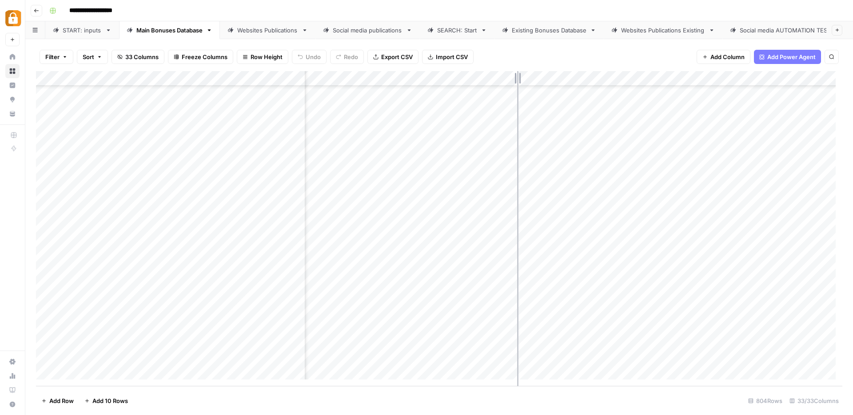
drag, startPoint x: 496, startPoint y: 76, endPoint x: 518, endPoint y: 72, distance: 21.7
click at [518, 72] on div "Add Column" at bounding box center [439, 228] width 807 height 315
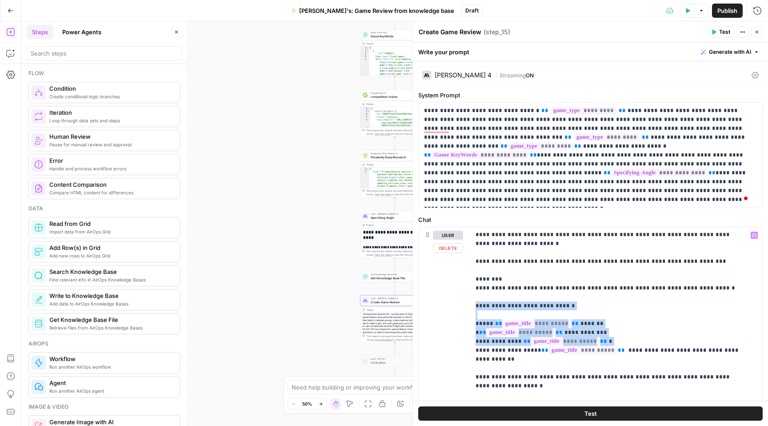
drag, startPoint x: 472, startPoint y: 284, endPoint x: 463, endPoint y: 328, distance: 45.2
click at [463, 328] on div "**********" at bounding box center [591, 418] width 344 height 383
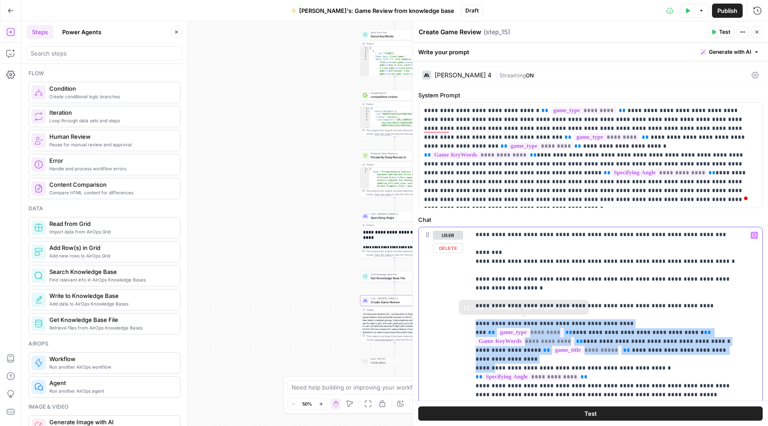
drag, startPoint x: 476, startPoint y: 305, endPoint x: 495, endPoint y: 348, distance: 46.7
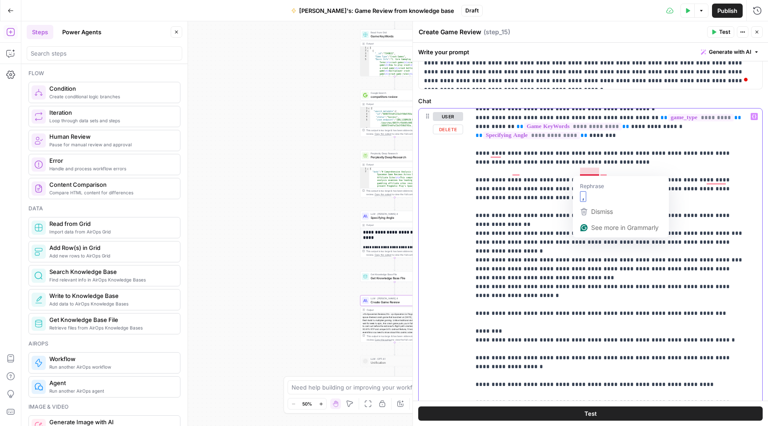
click at [505, 214] on p "**********" at bounding box center [609, 2] width 268 height 1146
click at [539, 258] on p "**********" at bounding box center [609, 2] width 268 height 1146
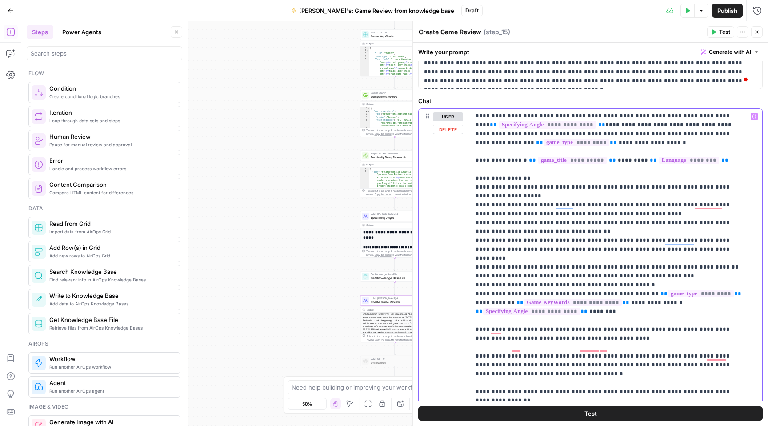
click at [615, 306] on p "**********" at bounding box center [609, 178] width 268 height 1146
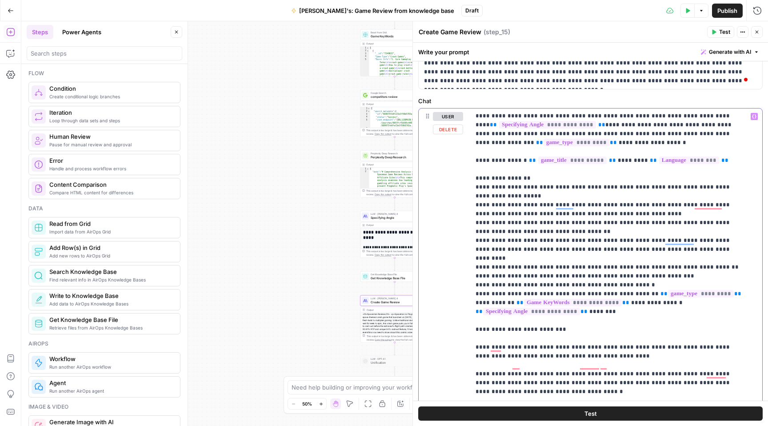
click at [752, 116] on icon "button" at bounding box center [754, 116] width 4 height 4
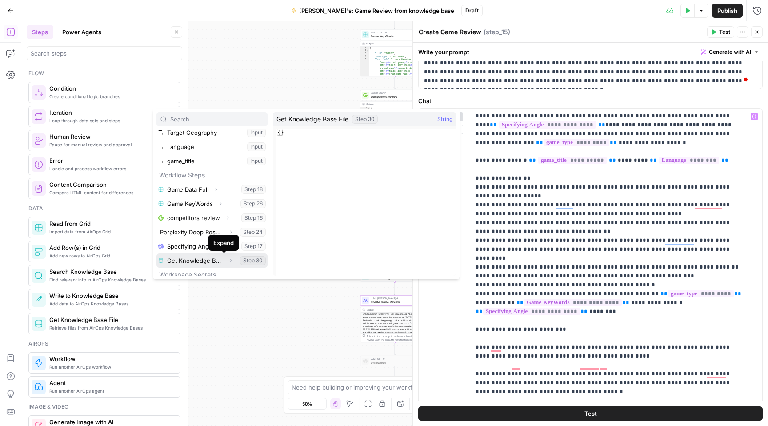
click at [228, 260] on icon "button" at bounding box center [230, 260] width 5 height 5
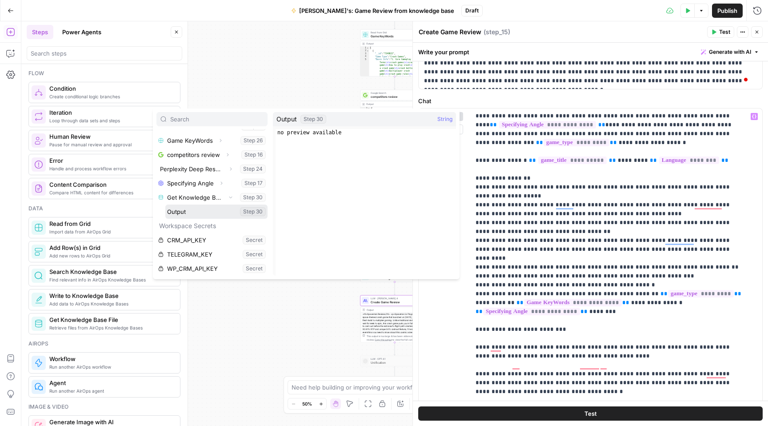
click at [213, 215] on button "Select variable Output" at bounding box center [216, 211] width 102 height 14
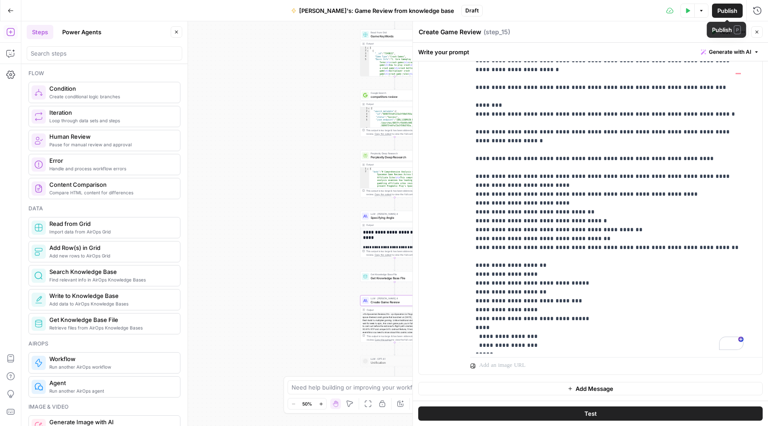
click at [724, 10] on span "Publish" at bounding box center [727, 10] width 20 height 9
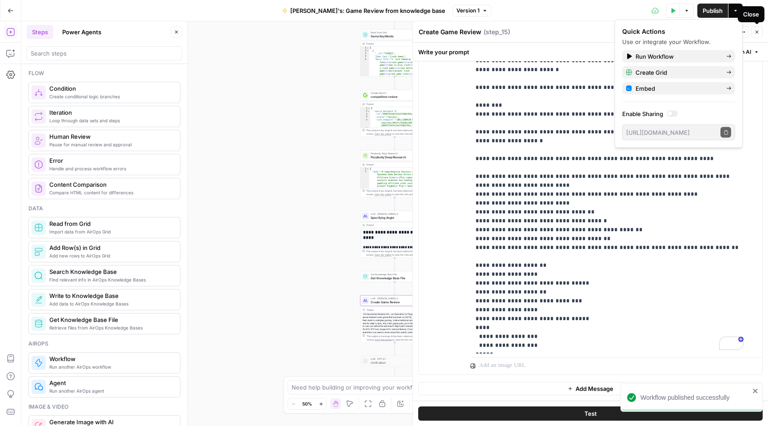
click at [758, 31] on icon "button" at bounding box center [756, 31] width 5 height 5
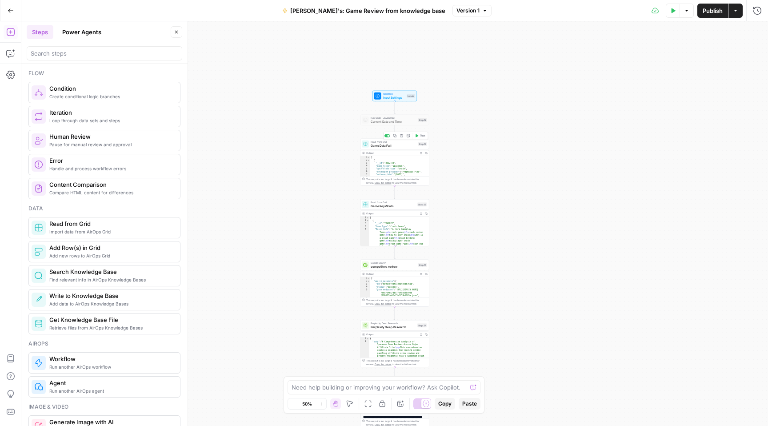
click at [385, 146] on span "Game Data Full" at bounding box center [393, 145] width 45 height 4
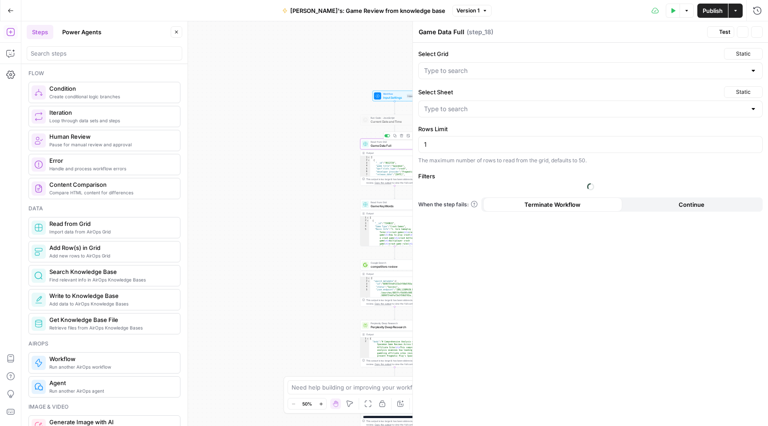
type input "Base for GAME REVIEWS"
type input "Parameters to upload"
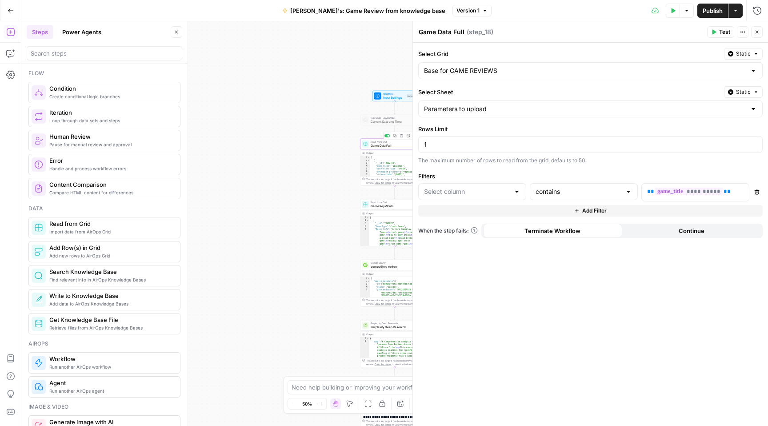
type input "game_title"
click at [371, 207] on span "Game KeyWords" at bounding box center [393, 206] width 45 height 4
type input "Game Type"
click at [372, 265] on span "competitors review" at bounding box center [393, 266] width 45 height 4
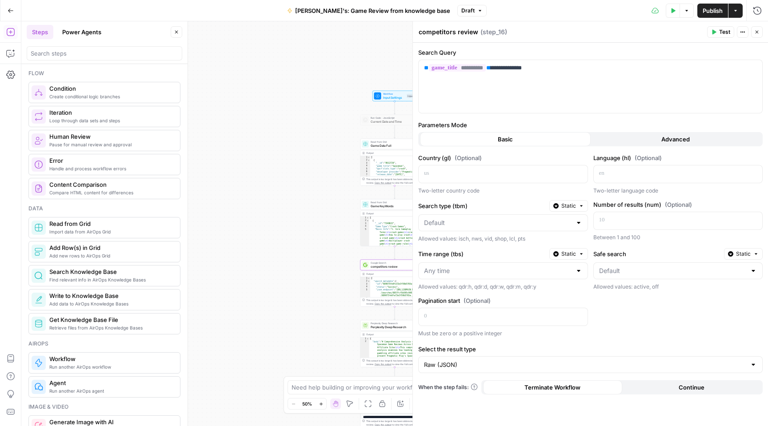
click at [696, 384] on span "Continue" at bounding box center [692, 387] width 26 height 9
click at [711, 12] on span "Publish" at bounding box center [713, 10] width 20 height 9
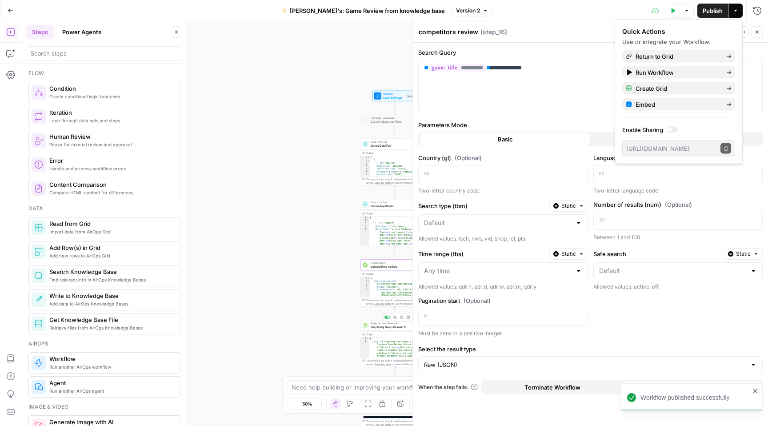
click at [379, 328] on span "Perplexity Deep Research" at bounding box center [393, 326] width 45 height 4
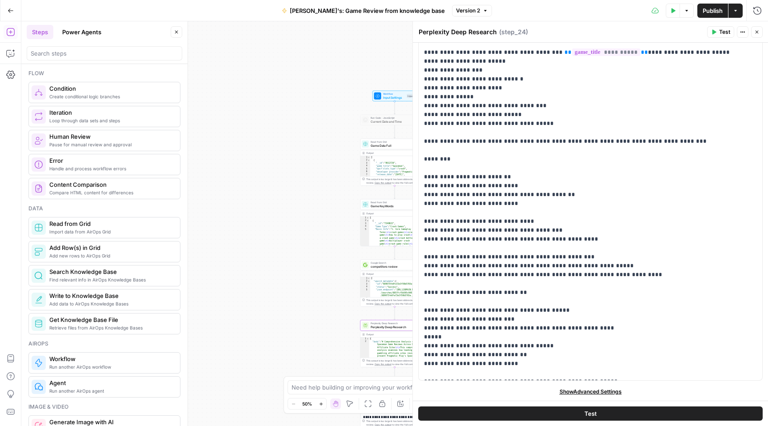
click at [756, 31] on icon "button" at bounding box center [756, 31] width 5 height 5
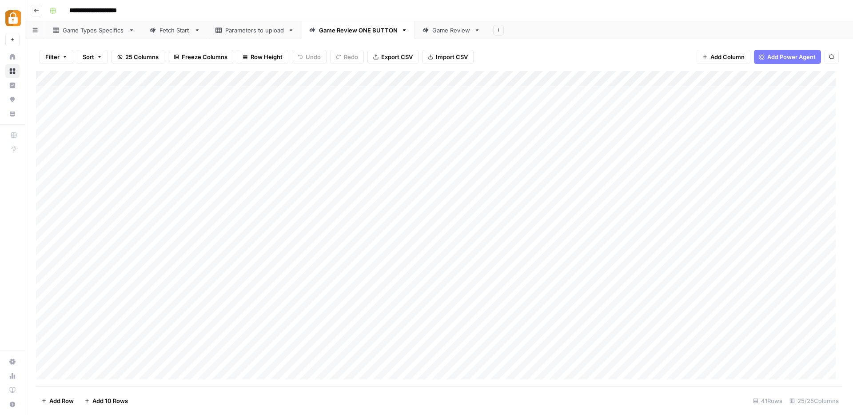
click at [443, 31] on div "Game Review" at bounding box center [451, 30] width 38 height 9
click at [384, 31] on div "Game Review ONE BUTTON" at bounding box center [358, 30] width 79 height 9
drag, startPoint x: 526, startPoint y: 76, endPoint x: 626, endPoint y: 78, distance: 99.6
click at [626, 78] on div "Add Column" at bounding box center [439, 228] width 807 height 315
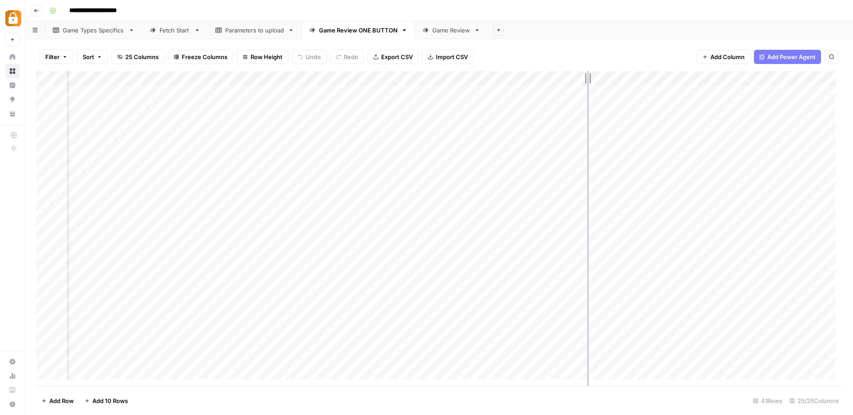
drag, startPoint x: 626, startPoint y: 73, endPoint x: 587, endPoint y: 79, distance: 39.1
click at [587, 79] on div "Add Column" at bounding box center [439, 228] width 807 height 315
click at [403, 30] on icon "button" at bounding box center [404, 30] width 3 height 2
click at [433, 61] on span "Duplicate Sheet" at bounding box center [438, 59] width 43 height 9
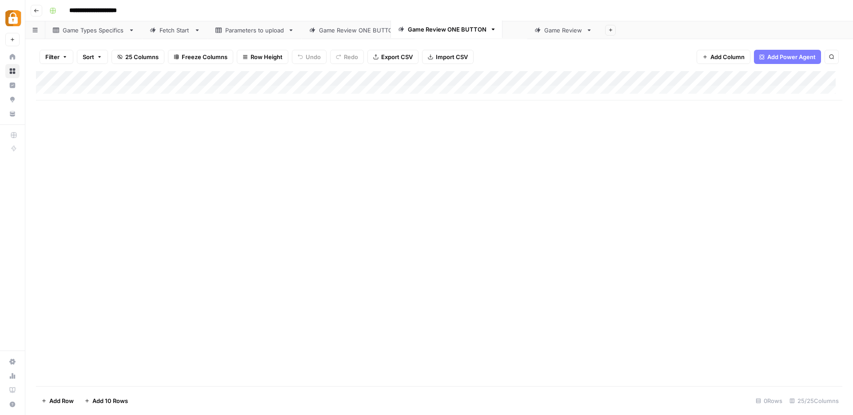
drag, startPoint x: 526, startPoint y: 29, endPoint x: 437, endPoint y: 28, distance: 88.9
click at [436, 28] on div "Game Types Specifics Fetch Start Parameters to upload Game Review ONE BUTTON Ga…" at bounding box center [439, 30] width 828 height 18
click at [485, 28] on div "Game Review ONE BUTTON" at bounding box center [471, 30] width 79 height 9
click at [478, 31] on div "Game Review ONE BUTTON" at bounding box center [471, 30] width 79 height 9
click at [485, 32] on div "Game Review ONE BUTTON" at bounding box center [471, 30] width 79 height 9
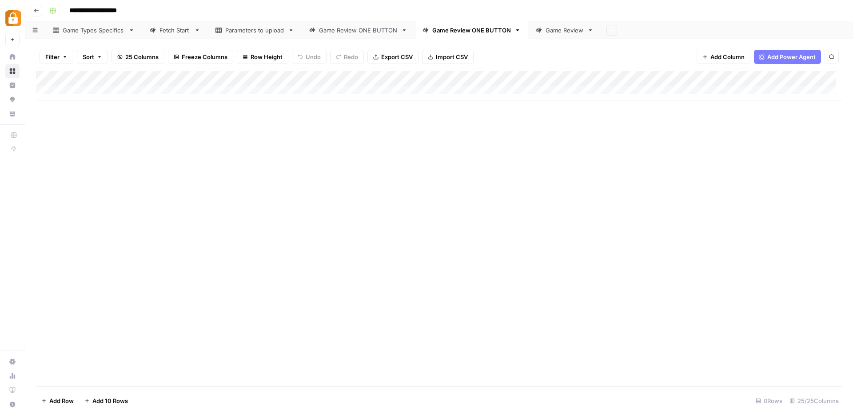
click at [485, 32] on div "Game Review ONE BUTTON" at bounding box center [471, 30] width 79 height 9
drag, startPoint x: 472, startPoint y: 29, endPoint x: 511, endPoint y: 29, distance: 38.2
click at [511, 29] on link "**********" at bounding box center [471, 30] width 113 height 18
type input "**********"
click at [730, 58] on span "Add Column" at bounding box center [728, 56] width 34 height 9
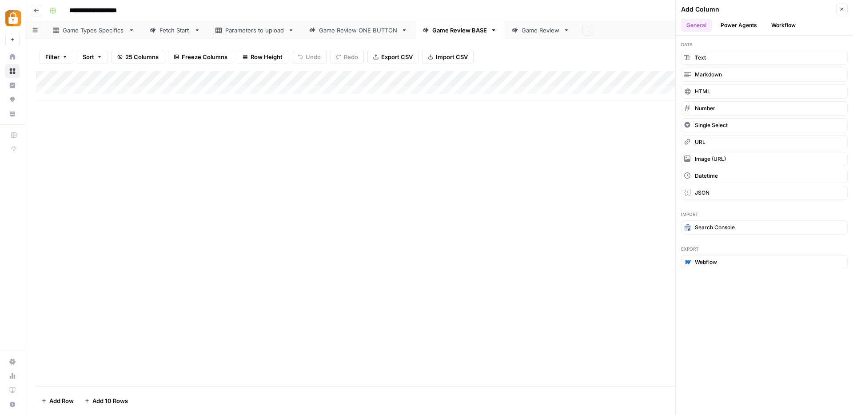
click at [789, 26] on button "Workflow" at bounding box center [783, 25] width 35 height 13
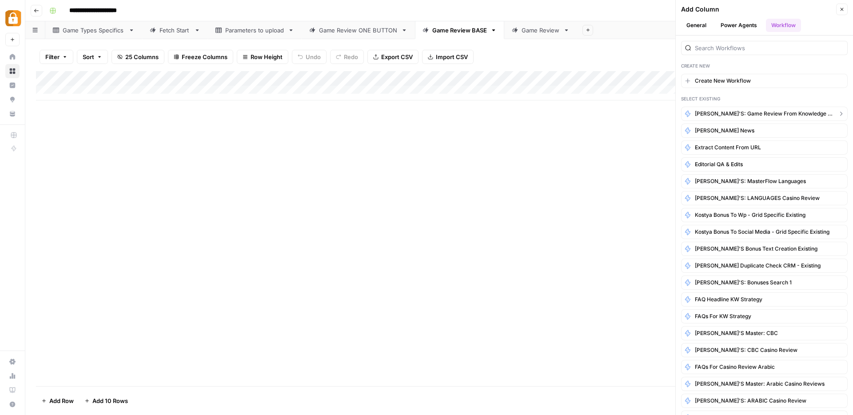
click at [787, 115] on span "[PERSON_NAME]'s: Game Review from knowledge base" at bounding box center [764, 114] width 139 height 8
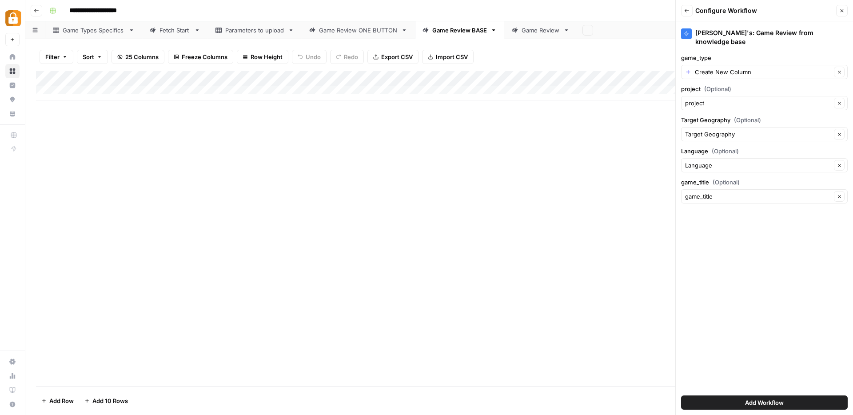
click at [755, 401] on span "Add Workflow" at bounding box center [764, 402] width 39 height 9
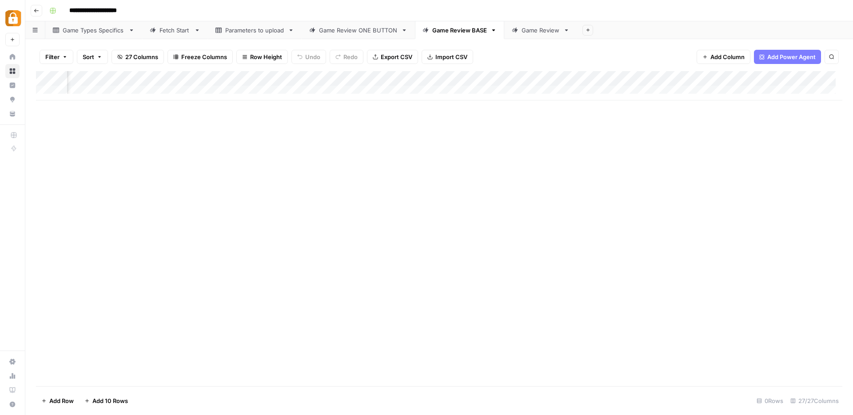
scroll to position [0, 280]
drag, startPoint x: 706, startPoint y: 72, endPoint x: 611, endPoint y: 95, distance: 98.2
click at [611, 95] on div "Add Column" at bounding box center [439, 85] width 807 height 29
click at [497, 78] on div "Add Column" at bounding box center [439, 85] width 807 height 29
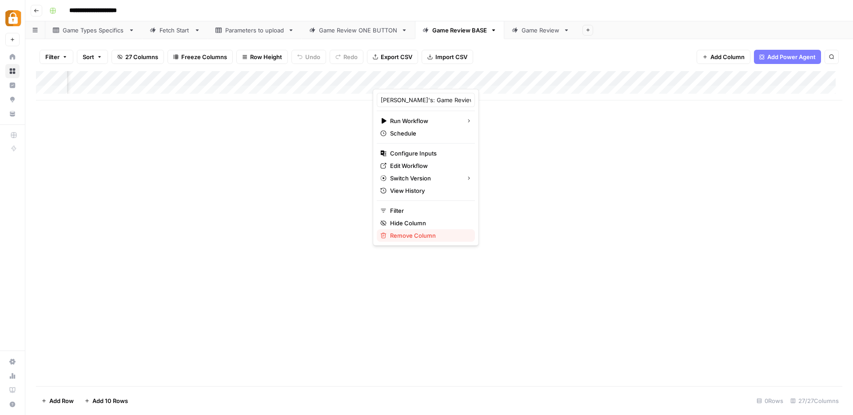
click at [422, 236] on span "Remove Column" at bounding box center [429, 235] width 78 height 9
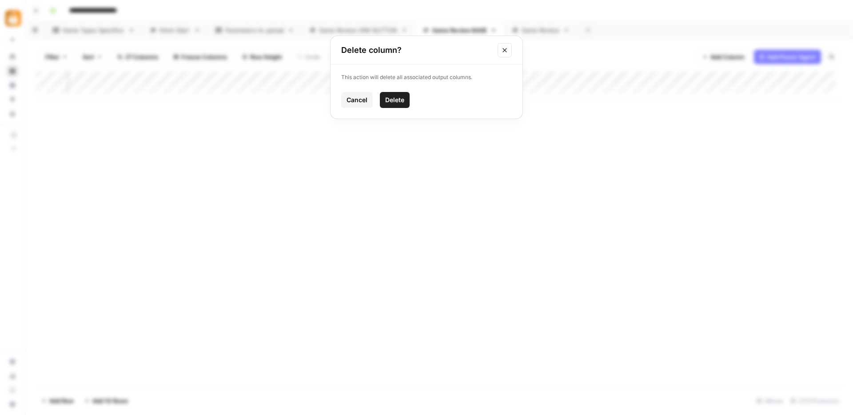
click at [390, 98] on span "Delete" at bounding box center [394, 100] width 19 height 9
click at [337, 32] on div "Game Review ONE BUTTON" at bounding box center [358, 30] width 79 height 9
click at [260, 92] on div "Add Column" at bounding box center [439, 228] width 807 height 315
click at [613, 92] on div "Add Column" at bounding box center [439, 228] width 807 height 315
click at [447, 31] on div "Game Review BASE" at bounding box center [459, 30] width 55 height 9
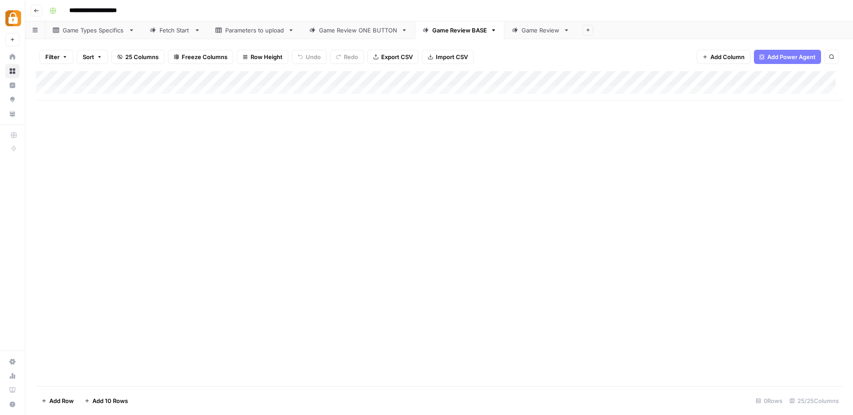
click at [279, 88] on div "Add Column" at bounding box center [439, 85] width 807 height 29
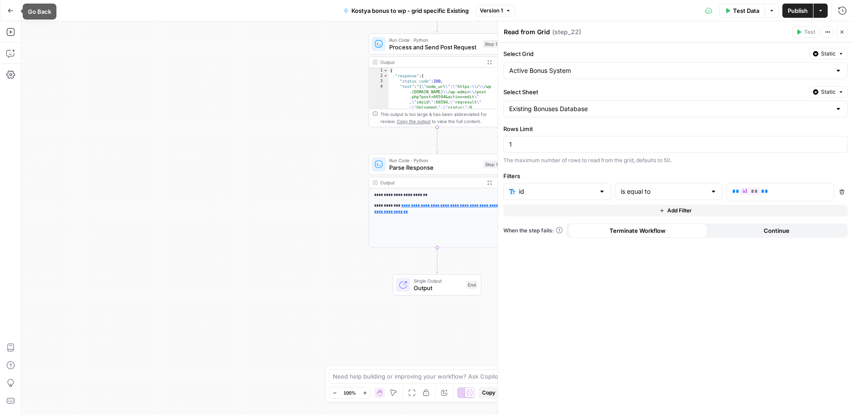
click at [11, 12] on icon "button" at bounding box center [11, 11] width 6 height 6
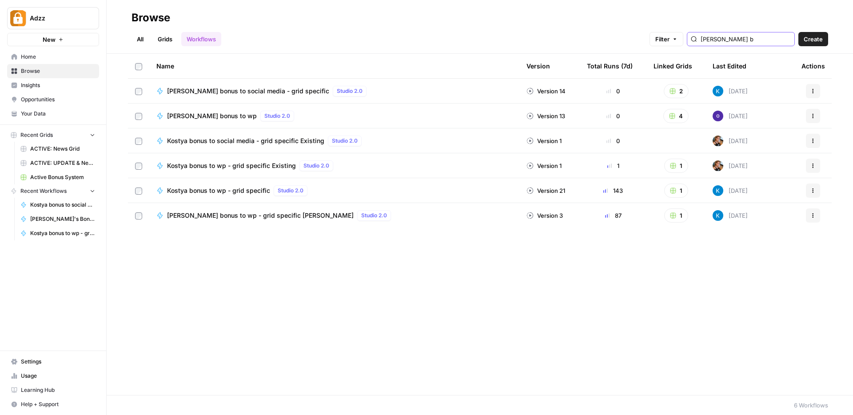
drag, startPoint x: 757, startPoint y: 42, endPoint x: 713, endPoint y: 41, distance: 44.0
click at [713, 41] on div "[PERSON_NAME] b" at bounding box center [741, 39] width 108 height 14
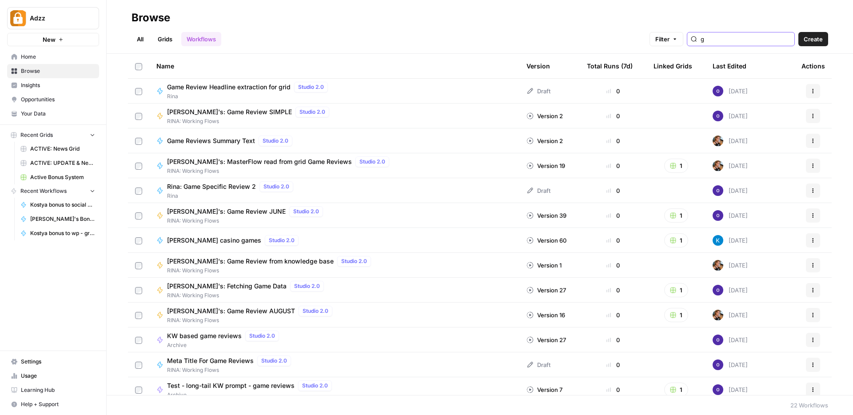
type input "g"
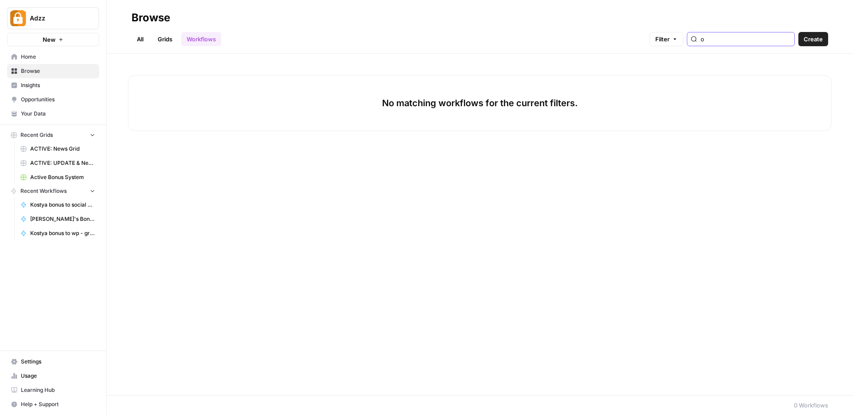
type input "o"
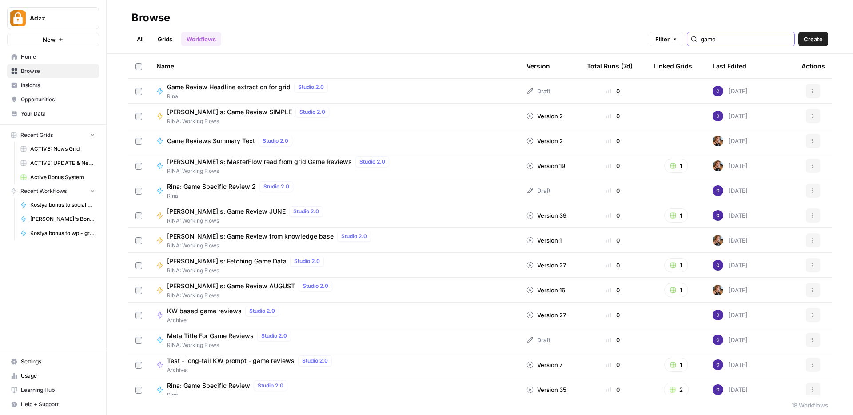
type input "game"
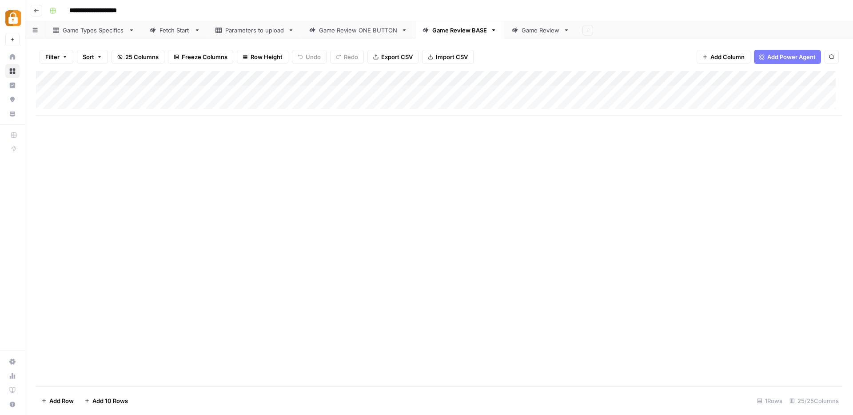
click at [263, 87] on div "Add Column" at bounding box center [439, 93] width 807 height 44
click at [578, 92] on div "Add Column" at bounding box center [439, 93] width 807 height 44
click at [353, 33] on div "Game Review ONE BUTTON" at bounding box center [358, 30] width 79 height 9
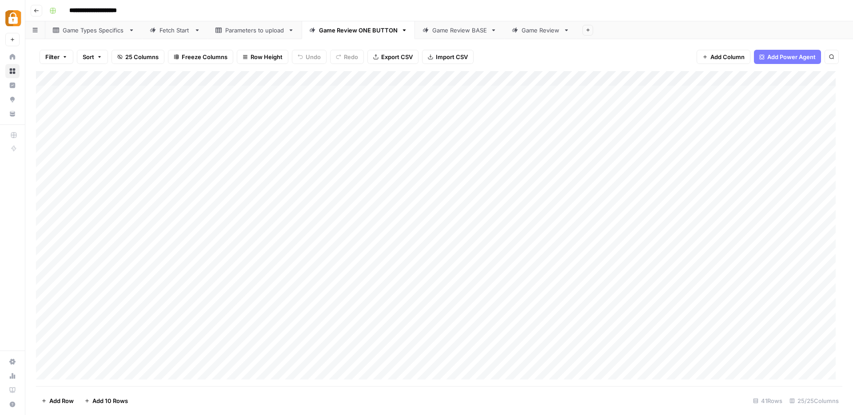
click at [445, 29] on div "Game Review BASE" at bounding box center [459, 30] width 55 height 9
click at [795, 80] on div "Add Column" at bounding box center [439, 93] width 807 height 44
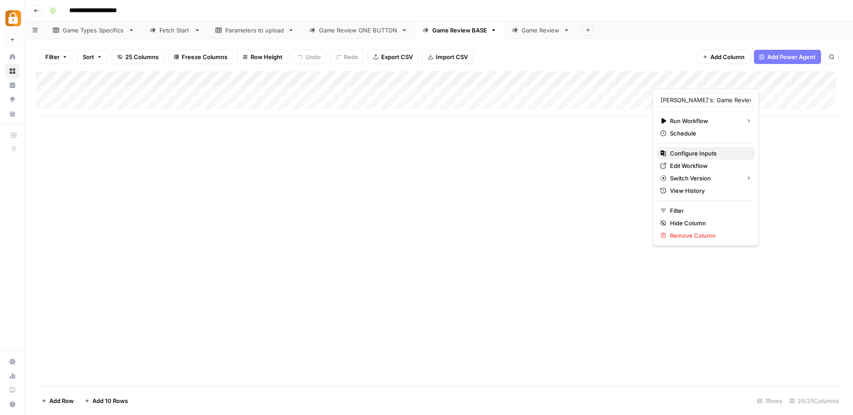
click at [681, 153] on span "Configure Inputs" at bounding box center [709, 153] width 78 height 9
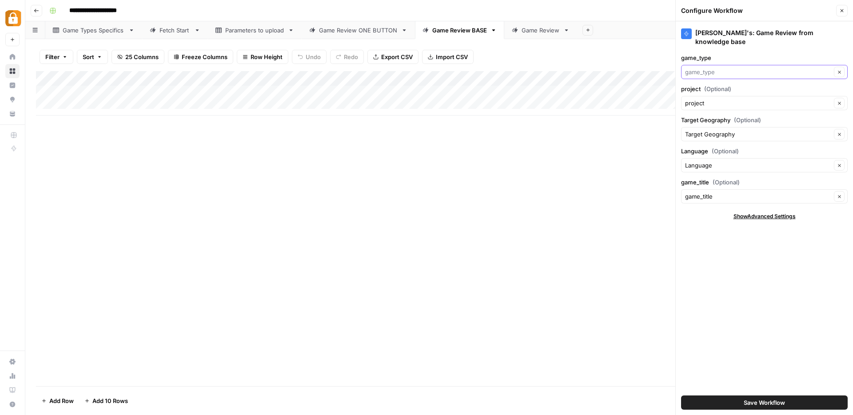
click at [726, 68] on input "game_type" at bounding box center [758, 72] width 146 height 9
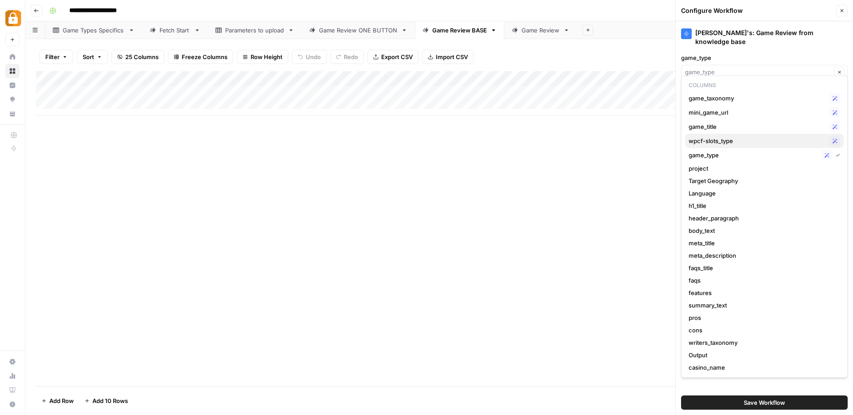
click at [713, 139] on span "wpcf-slots_type" at bounding box center [757, 140] width 137 height 9
type input "wpcf-slots_type"
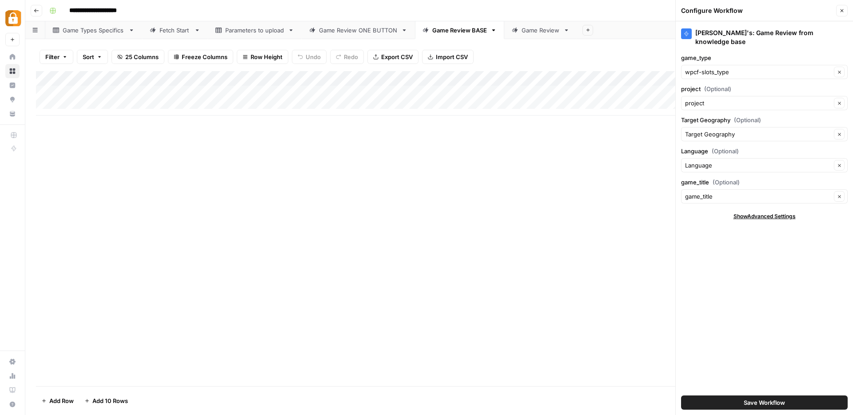
click at [723, 404] on button "Save Workflow" at bounding box center [764, 402] width 167 height 14
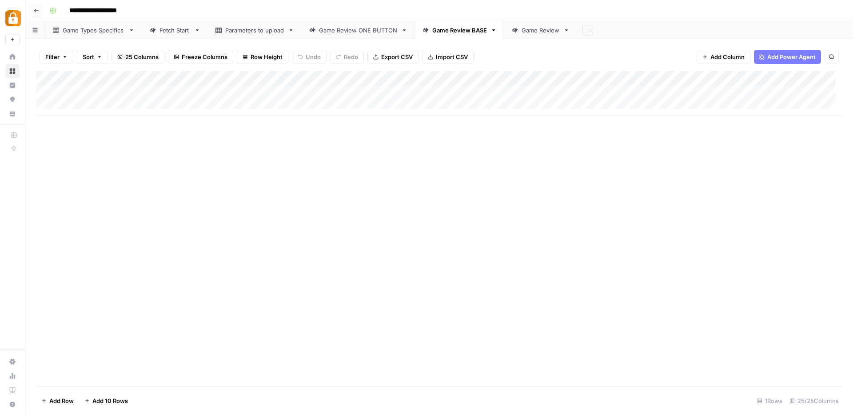
click at [733, 92] on div "Add Column" at bounding box center [439, 93] width 807 height 44
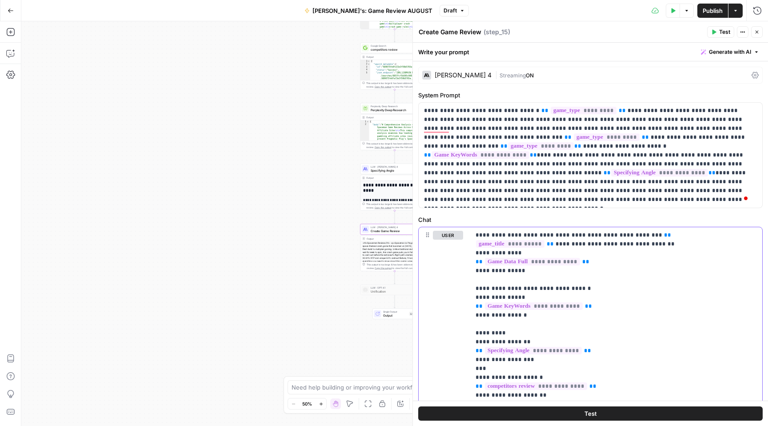
scroll to position [173, 0]
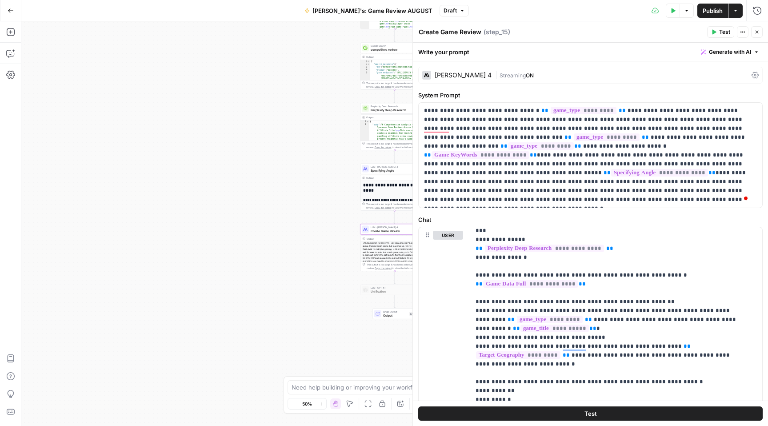
click at [755, 32] on icon "button" at bounding box center [756, 31] width 5 height 5
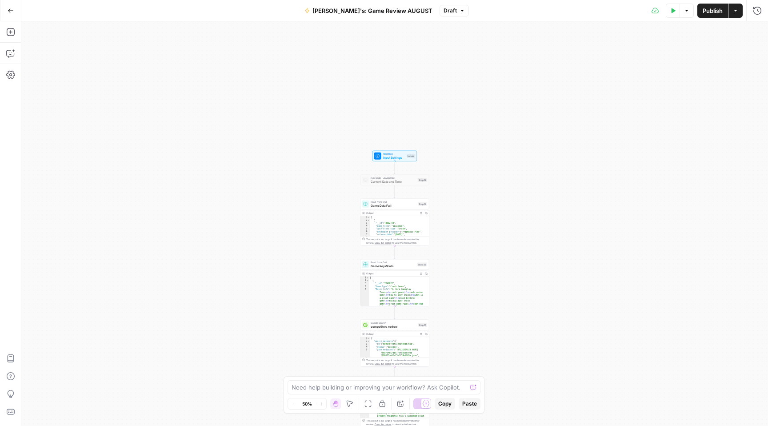
click at [387, 205] on span "Game Data Full" at bounding box center [393, 205] width 45 height 4
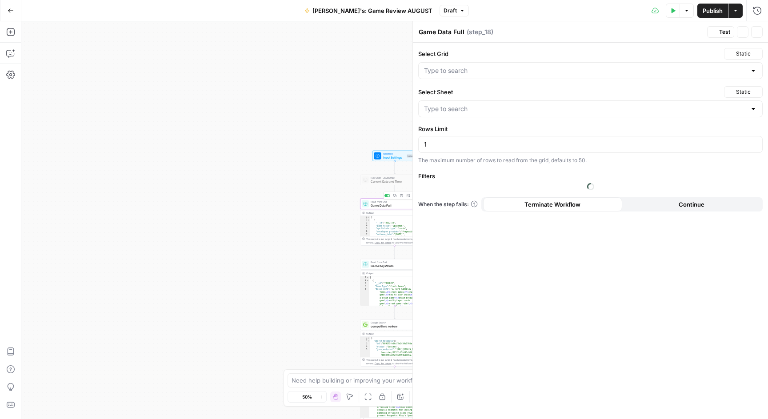
type input "Base for GAME REVIEWS"
type input "Parameters to upload"
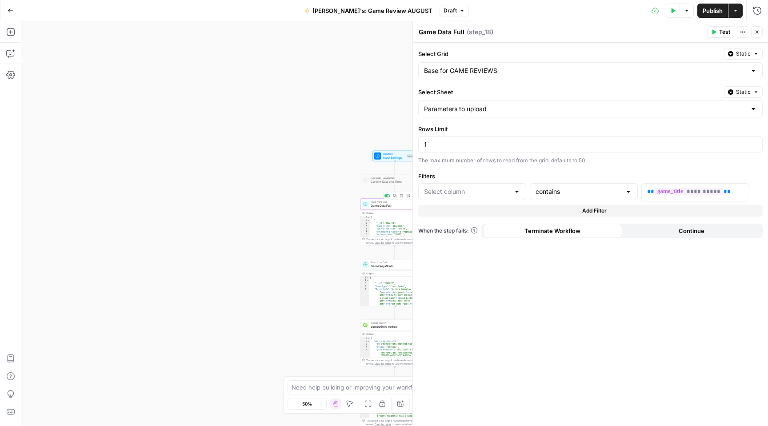
type input "game_title"
click at [374, 264] on span "Game KeyWords" at bounding box center [393, 266] width 45 height 4
type input "Game Type"
click at [369, 324] on div "Google Search competitors review Step 16 Copy step Delete step Add Note Test" at bounding box center [394, 325] width 65 height 8
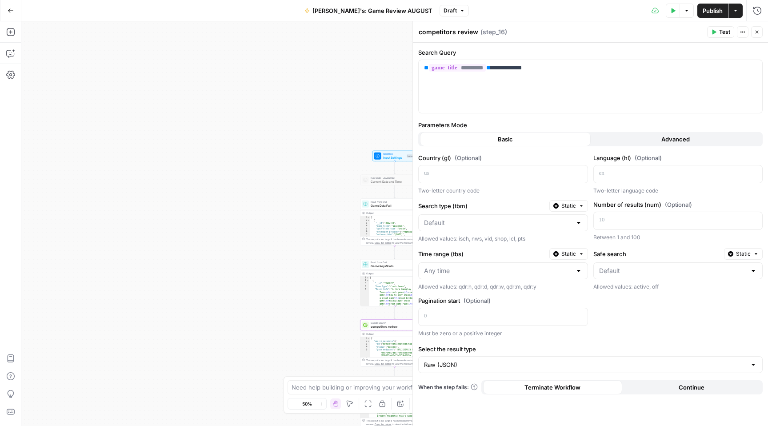
click at [646, 138] on button "Advanced" at bounding box center [676, 139] width 171 height 14
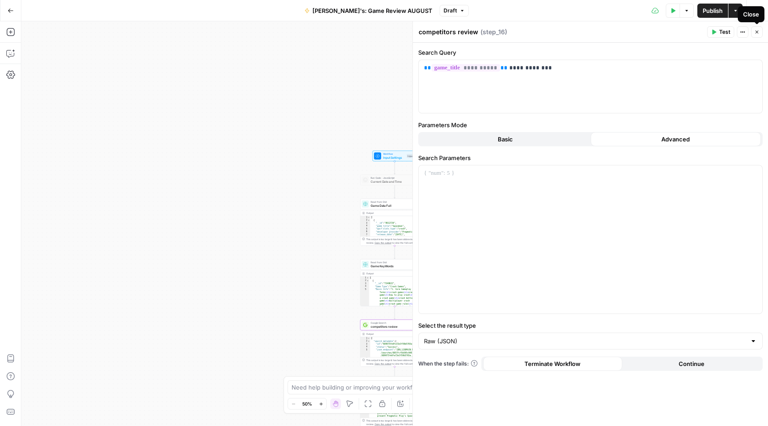
click at [759, 30] on button "Close" at bounding box center [757, 32] width 12 height 12
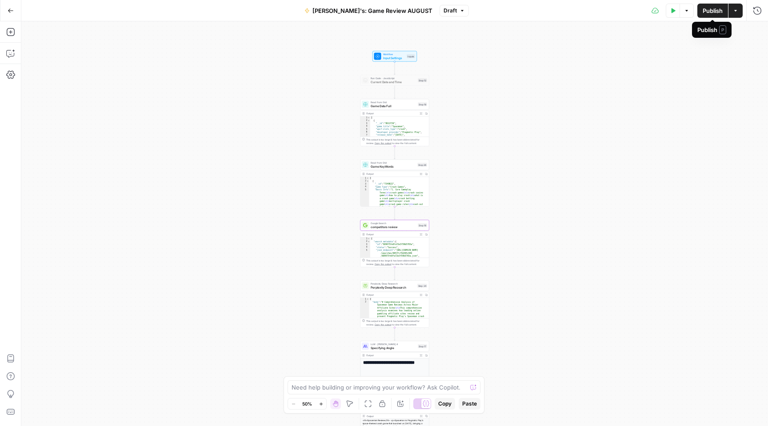
click at [710, 12] on span "Publish" at bounding box center [713, 10] width 20 height 9
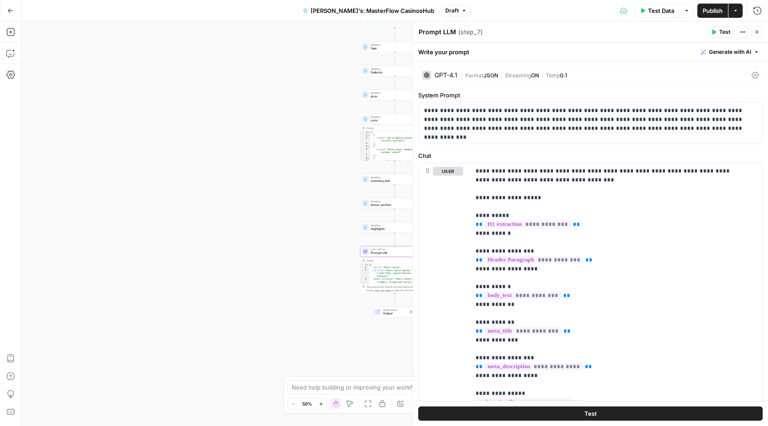
scroll to position [391, 0]
